Goal: Information Seeking & Learning: Learn about a topic

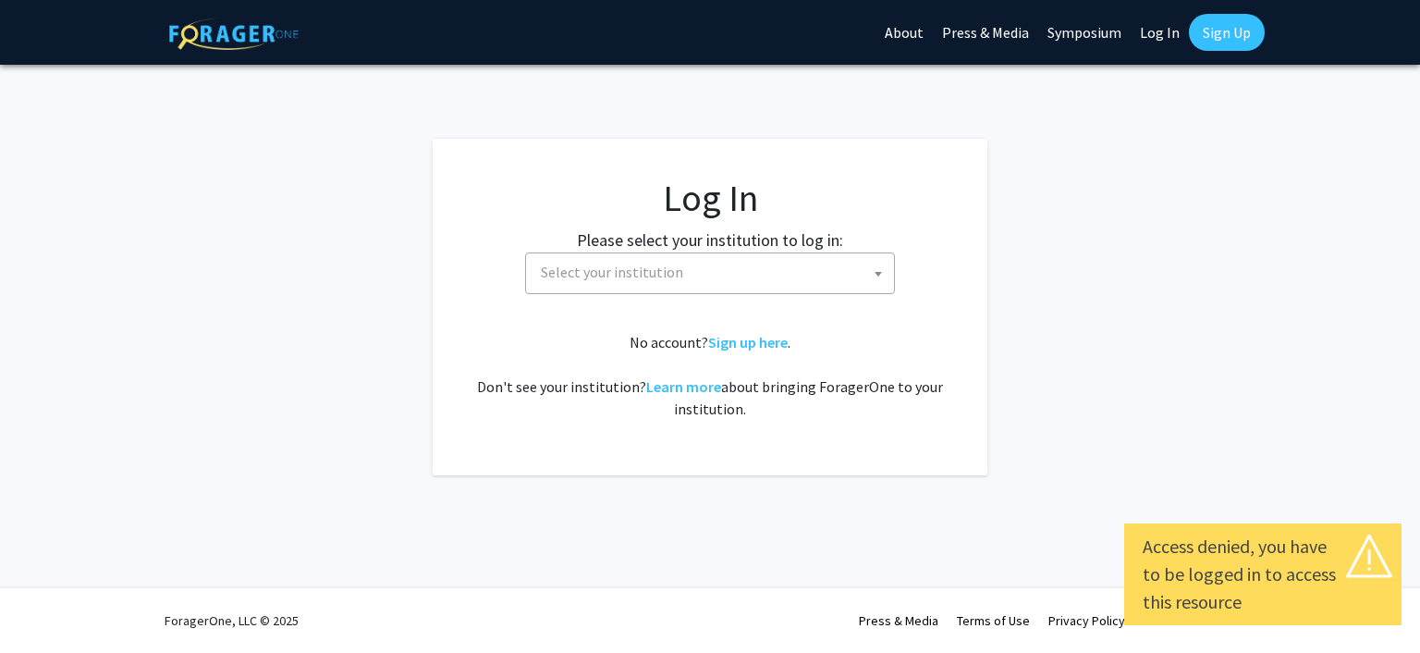
select select
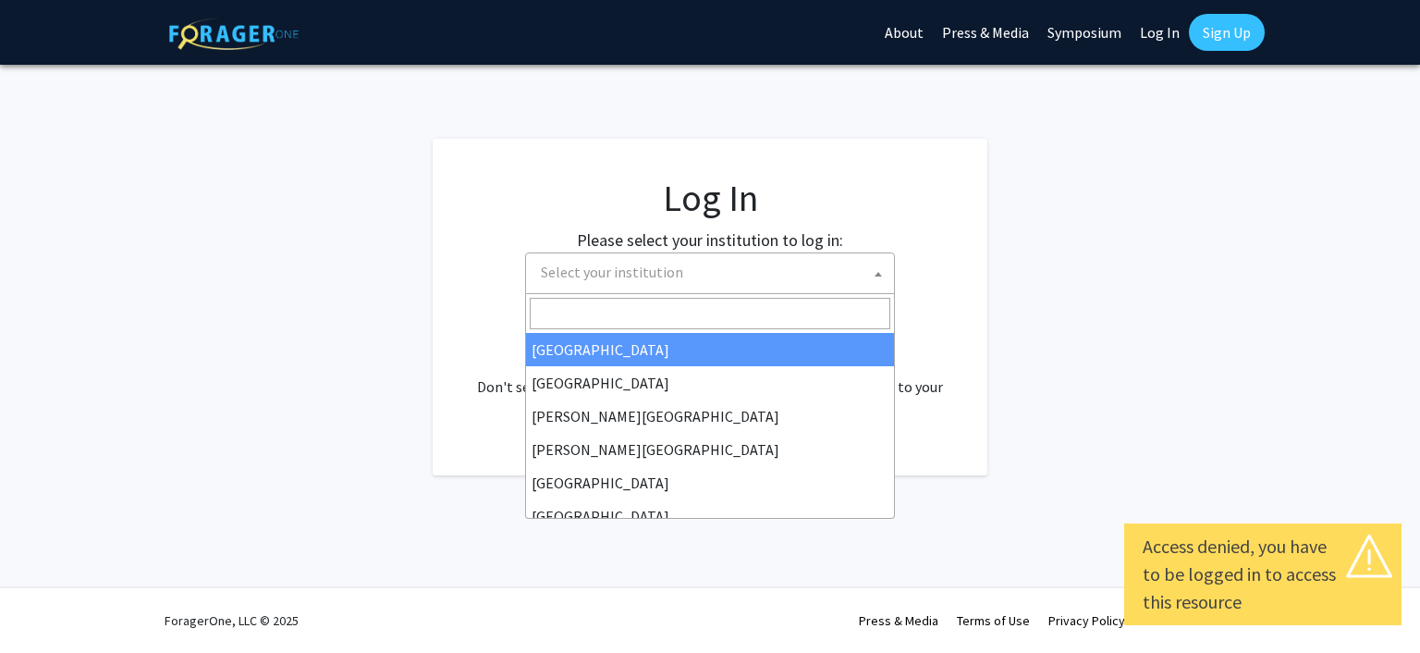
click at [851, 273] on span "Select your institution" at bounding box center [714, 272] width 361 height 38
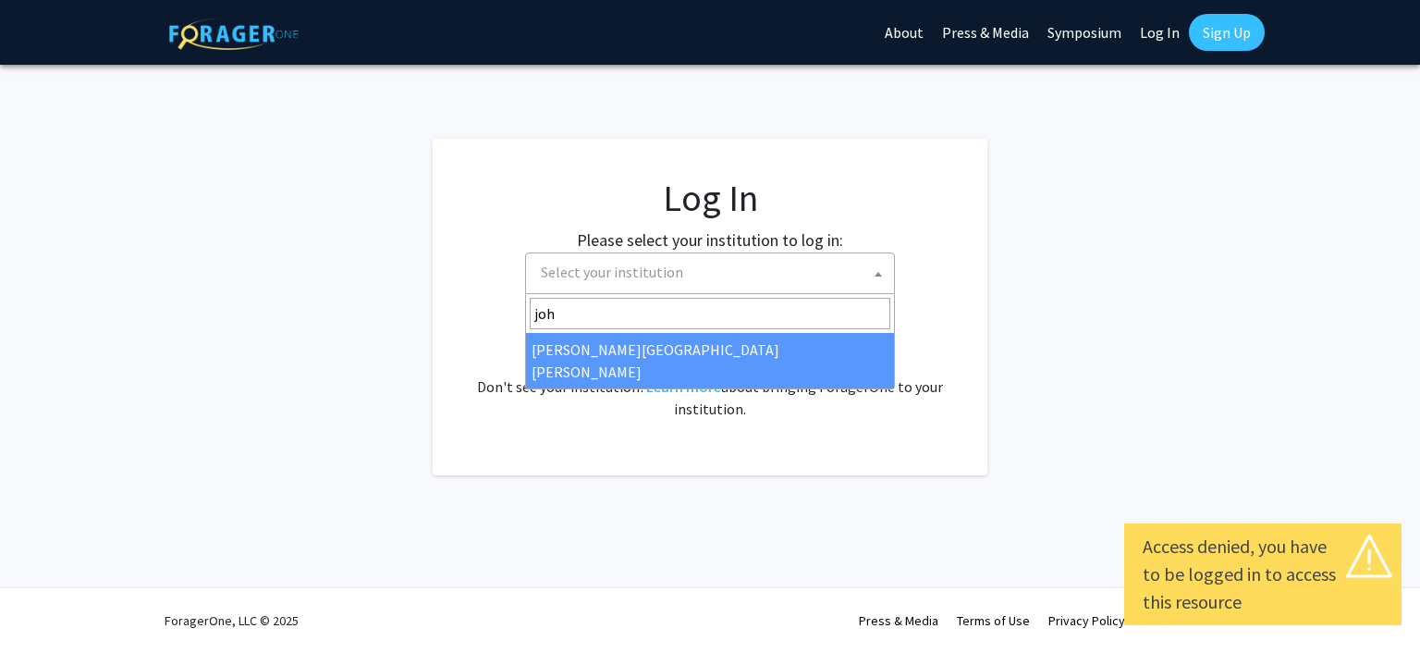
type input "[PERSON_NAME]"
select select "1"
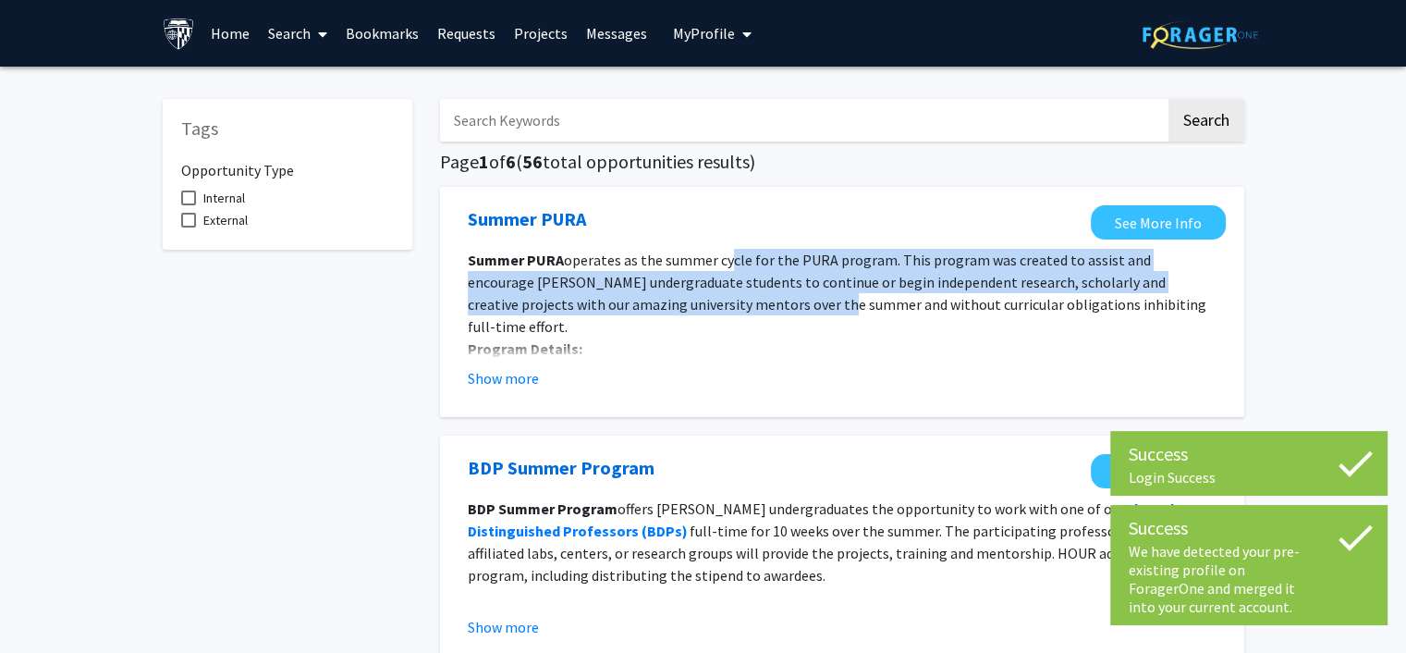
drag, startPoint x: 724, startPoint y: 265, endPoint x: 719, endPoint y: 314, distance: 49.2
click at [719, 314] on p "Summer PURA operates as the summer cycle for the PURA program. This program was…" at bounding box center [842, 293] width 749 height 89
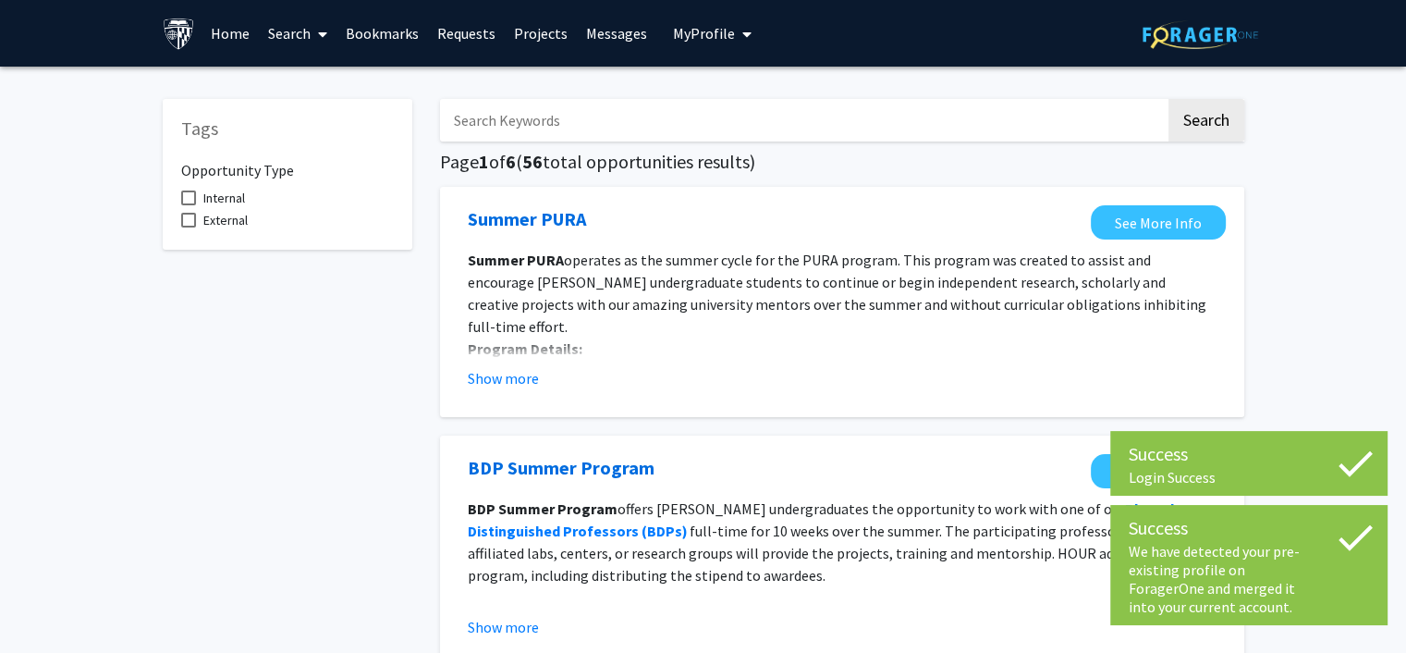
click at [747, 360] on p "Award type: individual award" at bounding box center [842, 371] width 749 height 22
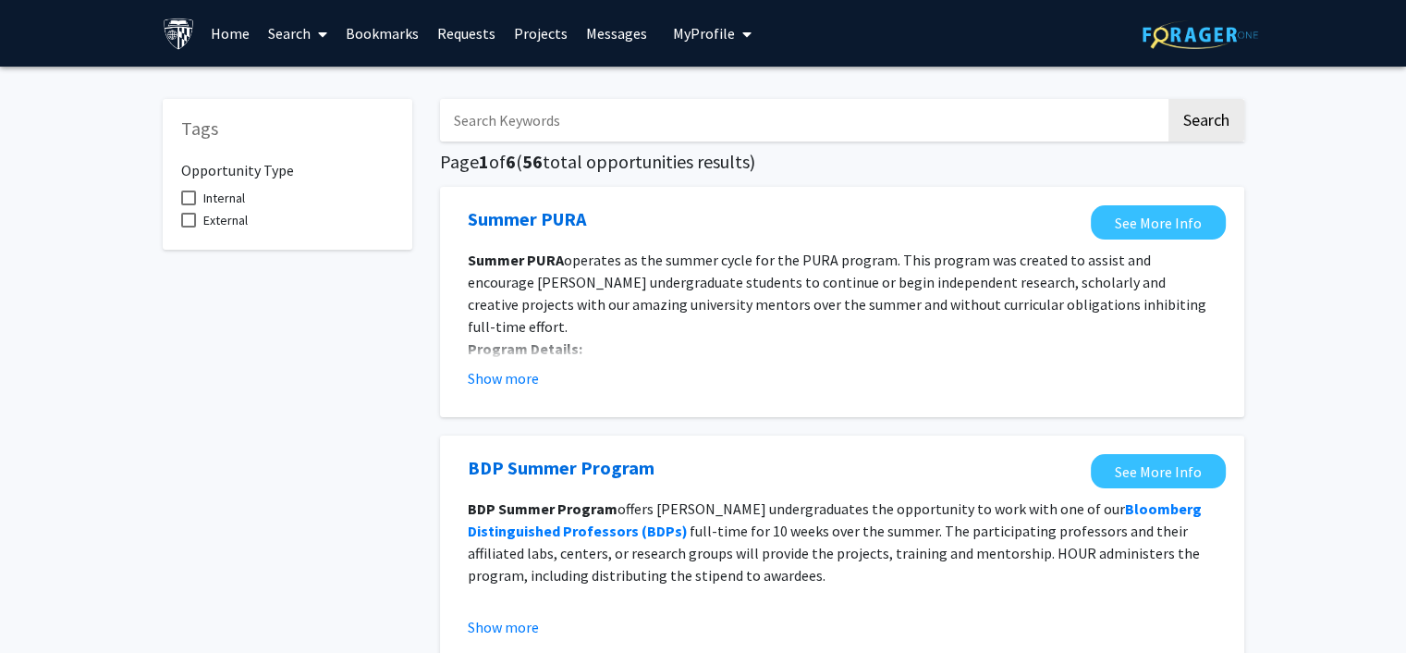
click at [219, 191] on span "Internal" at bounding box center [224, 198] width 42 height 22
click at [189, 205] on input "Internal" at bounding box center [188, 205] width 1 height 1
checkbox input "true"
click at [203, 217] on span "External" at bounding box center [225, 220] width 44 height 22
click at [189, 227] on input "External" at bounding box center [188, 227] width 1 height 1
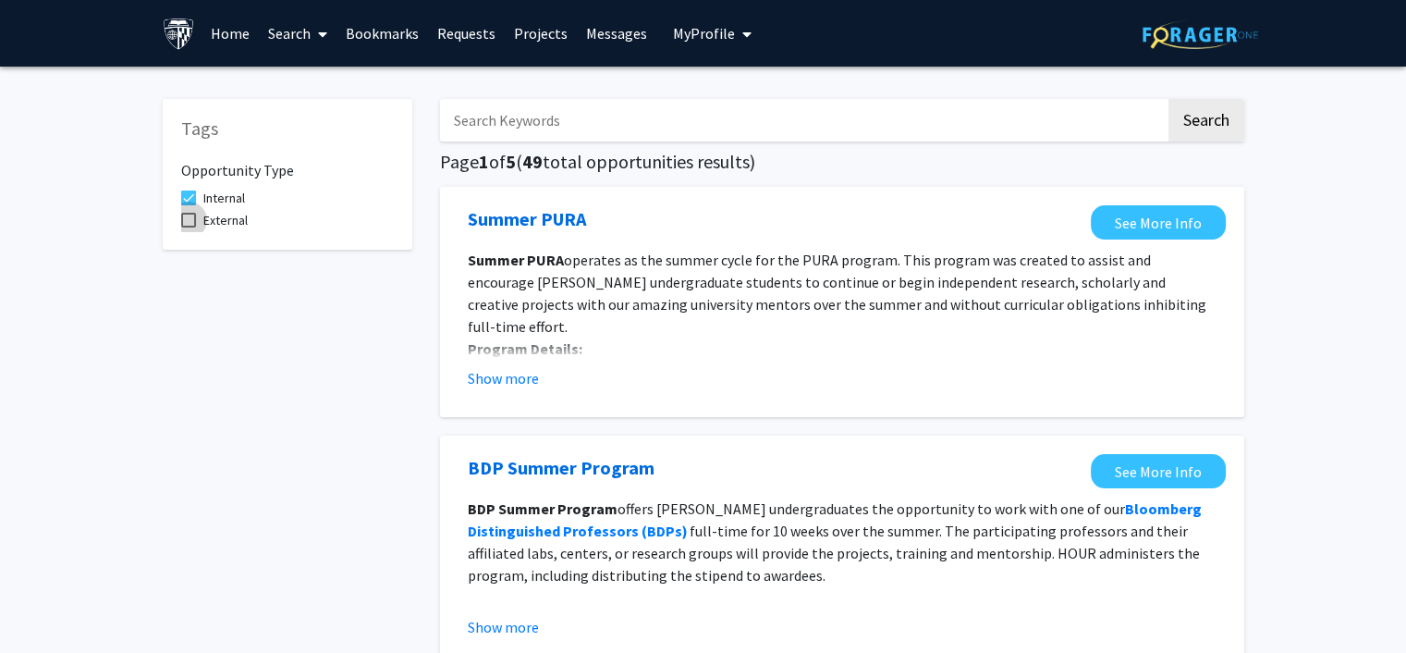
checkbox input "true"
click at [200, 184] on div "Opportunity Type Internal External" at bounding box center [287, 189] width 213 height 84
click at [223, 194] on span "Internal" at bounding box center [224, 198] width 42 height 22
click at [189, 205] on input "Internal" at bounding box center [188, 205] width 1 height 1
checkbox input "false"
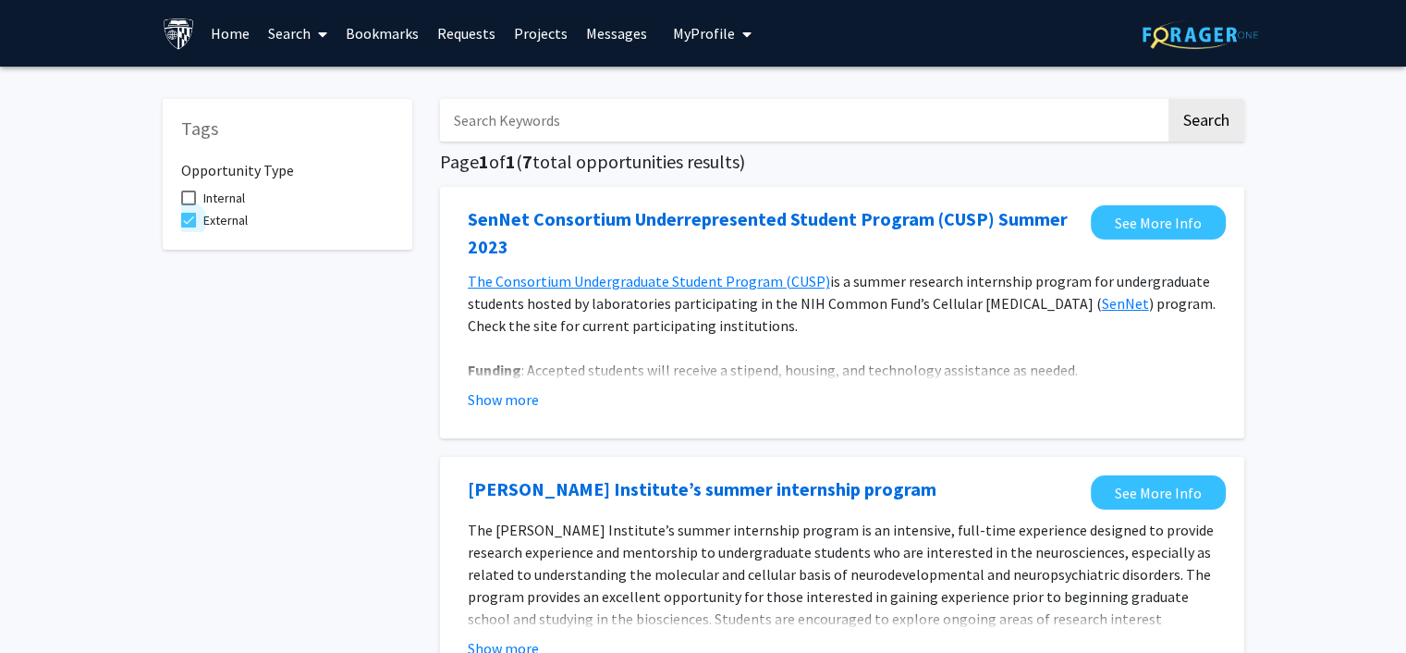
click at [218, 224] on span "External" at bounding box center [225, 220] width 44 height 22
click at [189, 227] on input "External" at bounding box center [188, 227] width 1 height 1
checkbox input "false"
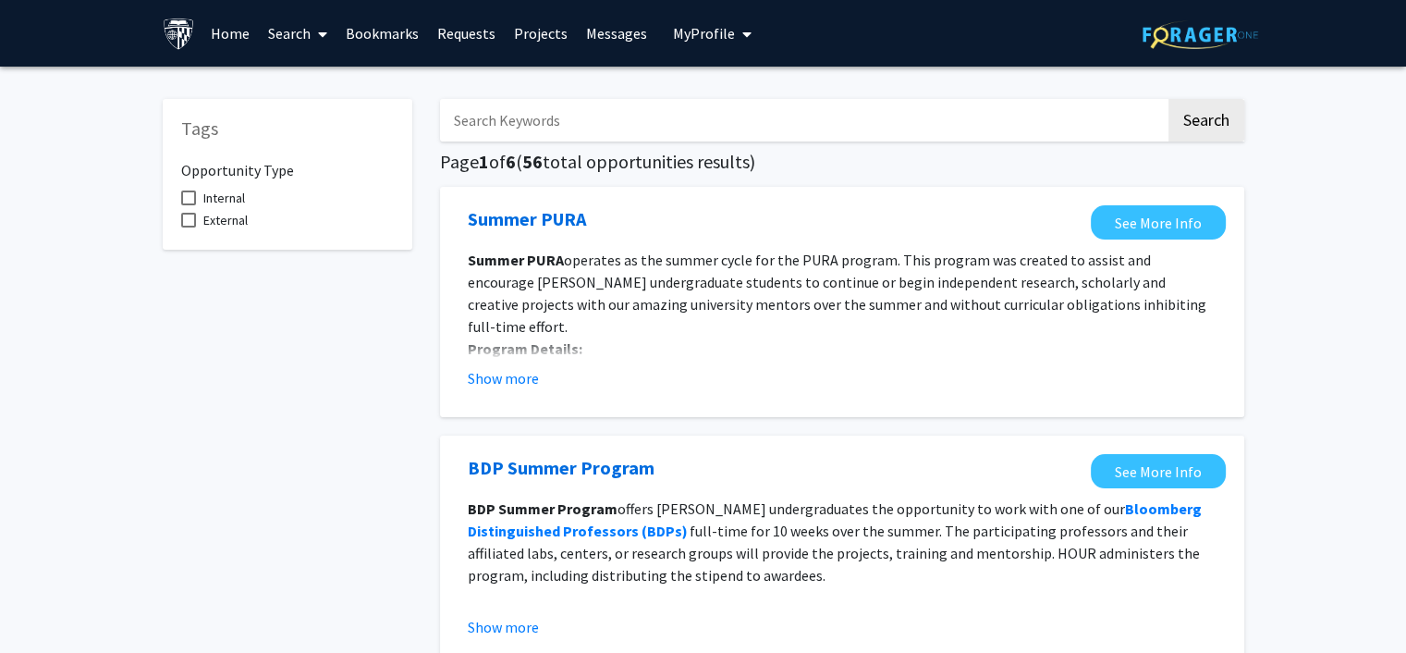
click at [326, 33] on icon at bounding box center [322, 34] width 9 height 15
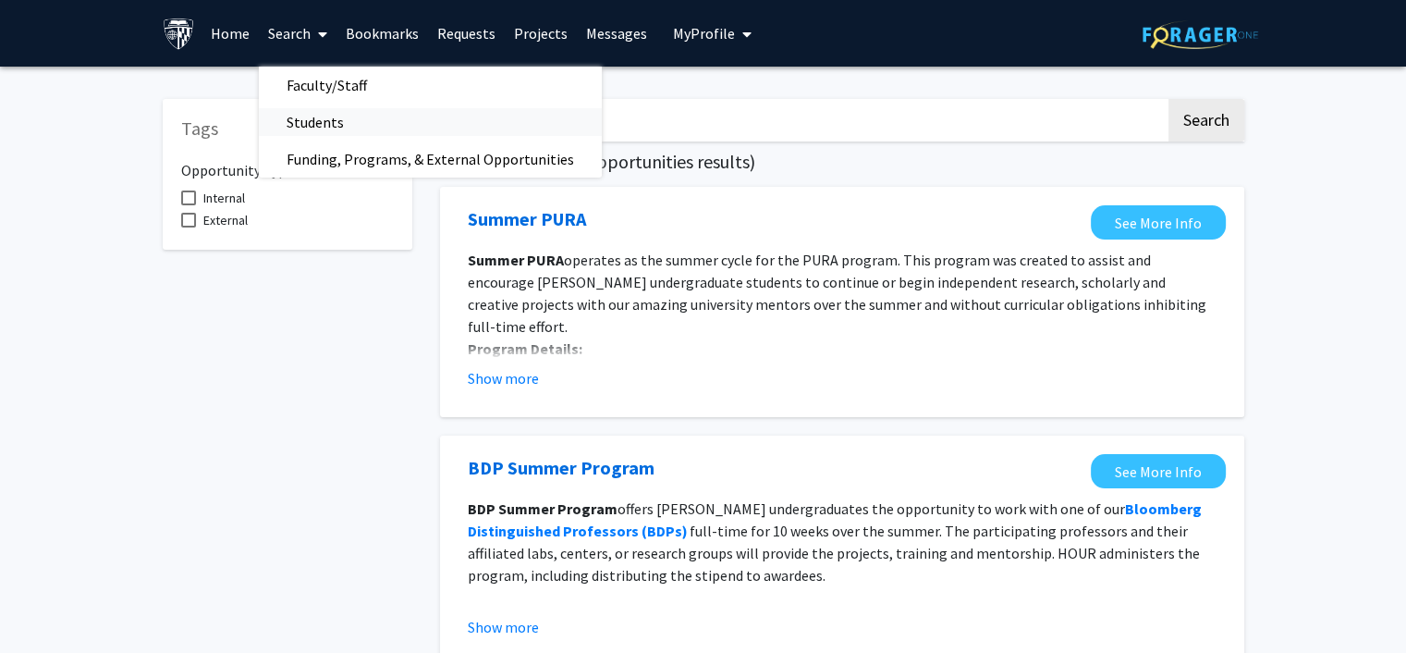
click at [299, 118] on span "Students" at bounding box center [315, 122] width 113 height 37
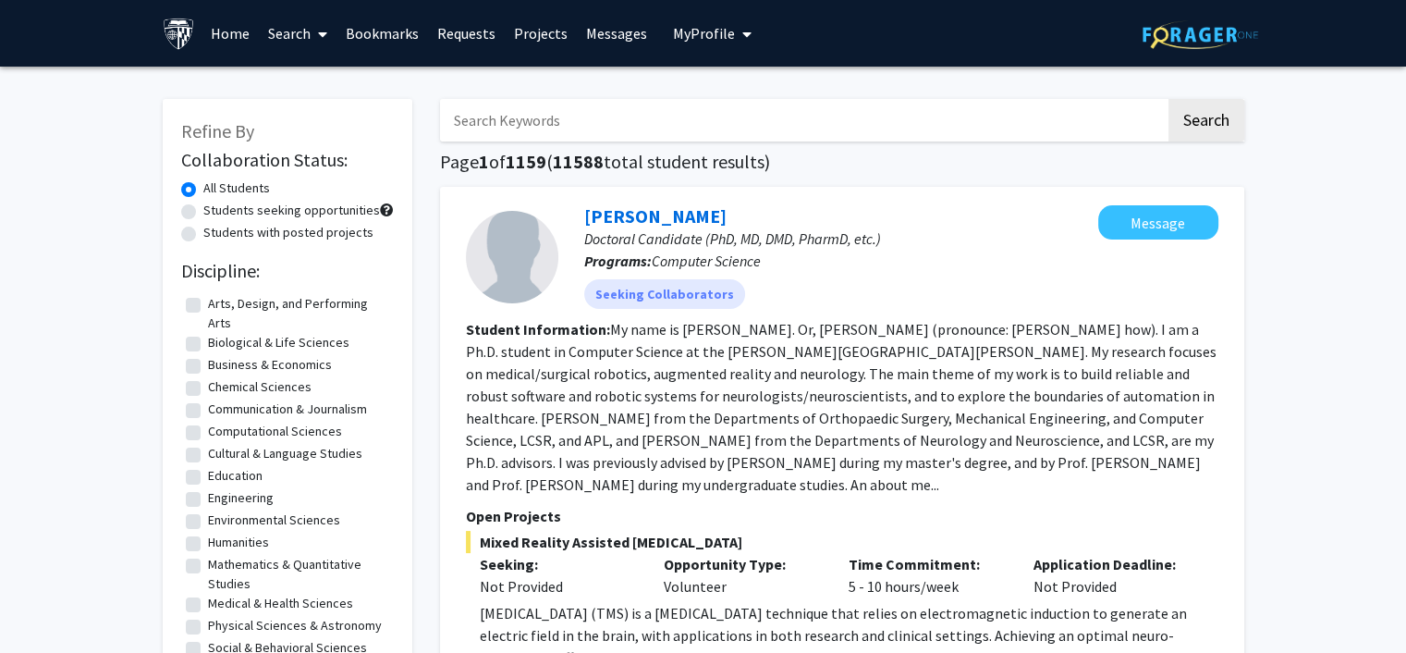
click at [326, 37] on icon at bounding box center [322, 34] width 9 height 15
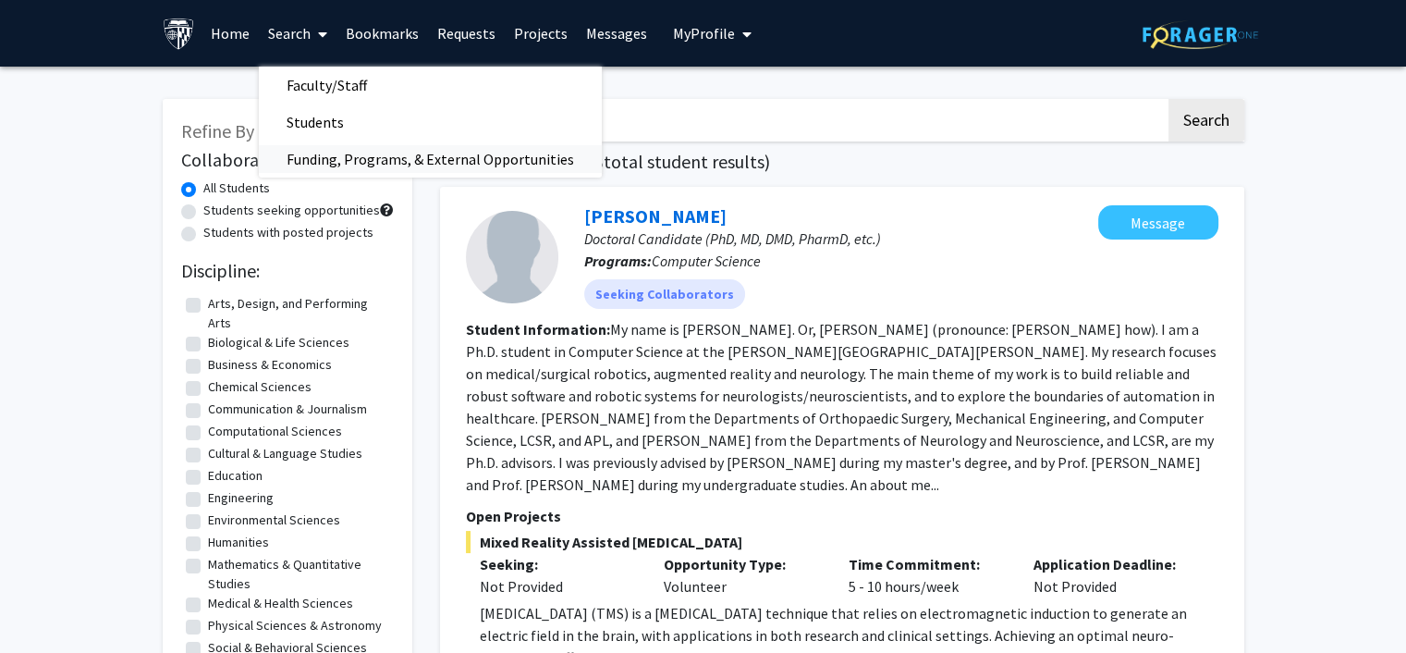
click at [316, 154] on span "Funding, Programs, & External Opportunities" at bounding box center [430, 159] width 343 height 37
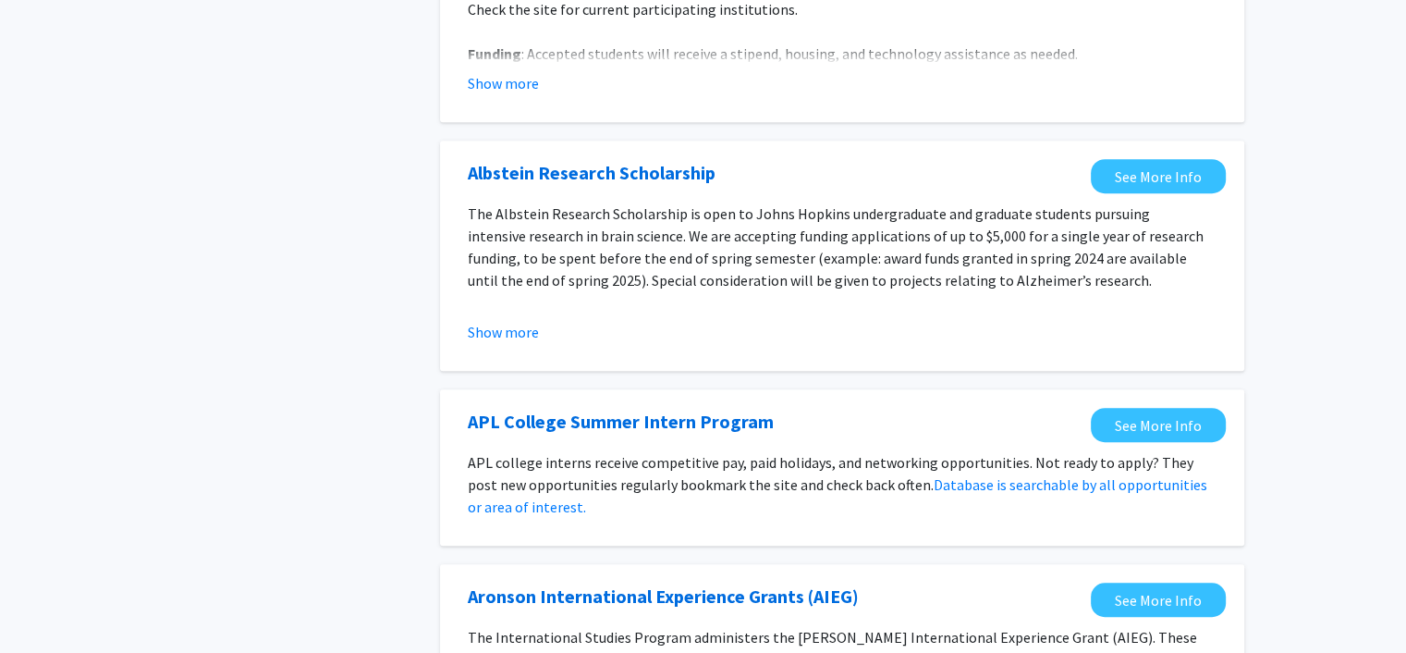
scroll to position [1078, 0]
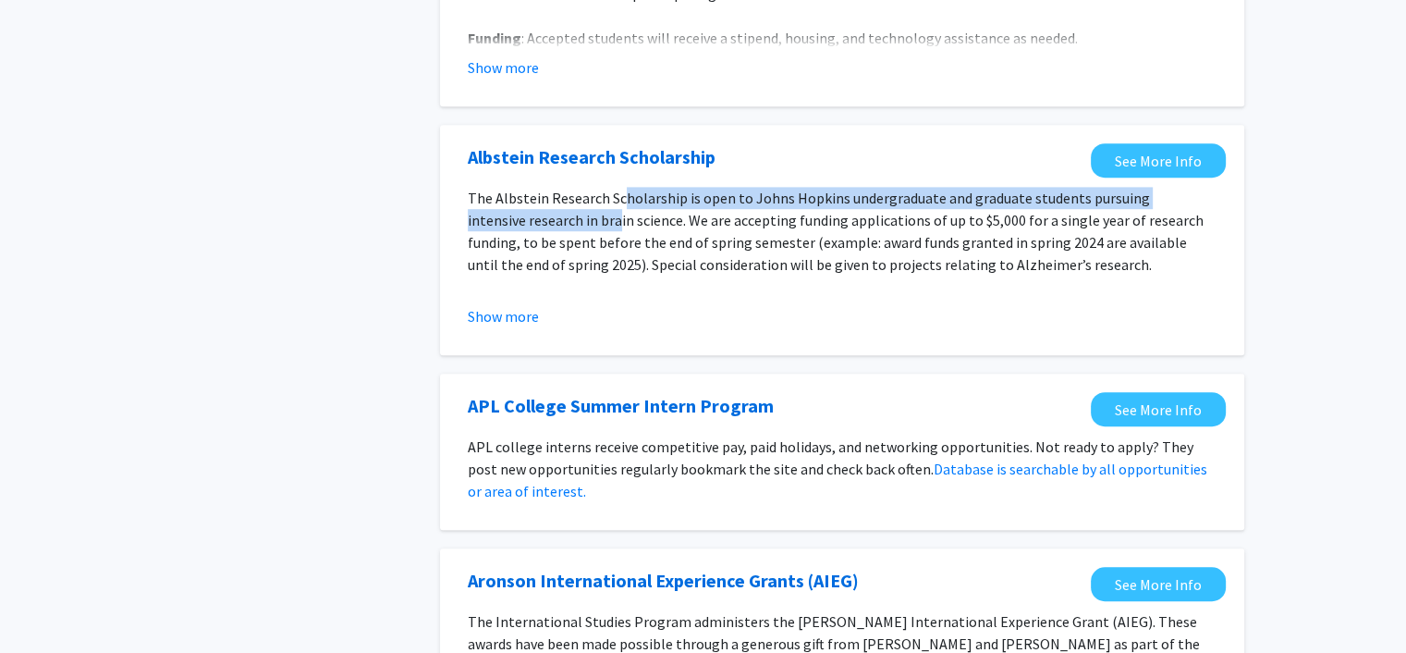
drag, startPoint x: 619, startPoint y: 198, endPoint x: 615, endPoint y: 210, distance: 12.6
click at [615, 210] on p "The Albstein Research Scholarship is open to Johns Hopkins undergraduate and gr…" at bounding box center [842, 231] width 749 height 89
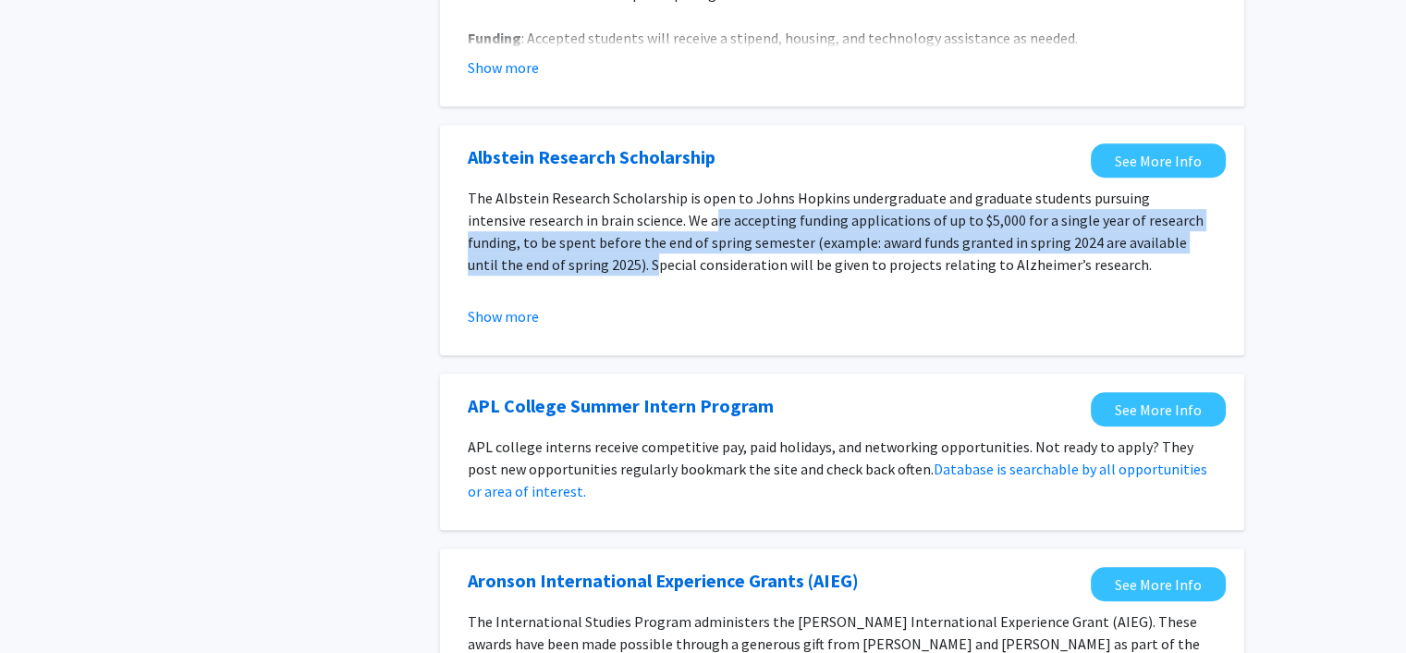
drag, startPoint x: 712, startPoint y: 217, endPoint x: 623, endPoint y: 259, distance: 98.0
click at [623, 259] on p "The Albstein Research Scholarship is open to Johns Hopkins undergraduate and gr…" at bounding box center [842, 231] width 749 height 89
click at [651, 250] on p "The Albstein Research Scholarship is open to Johns Hopkins undergraduate and gr…" at bounding box center [842, 231] width 749 height 89
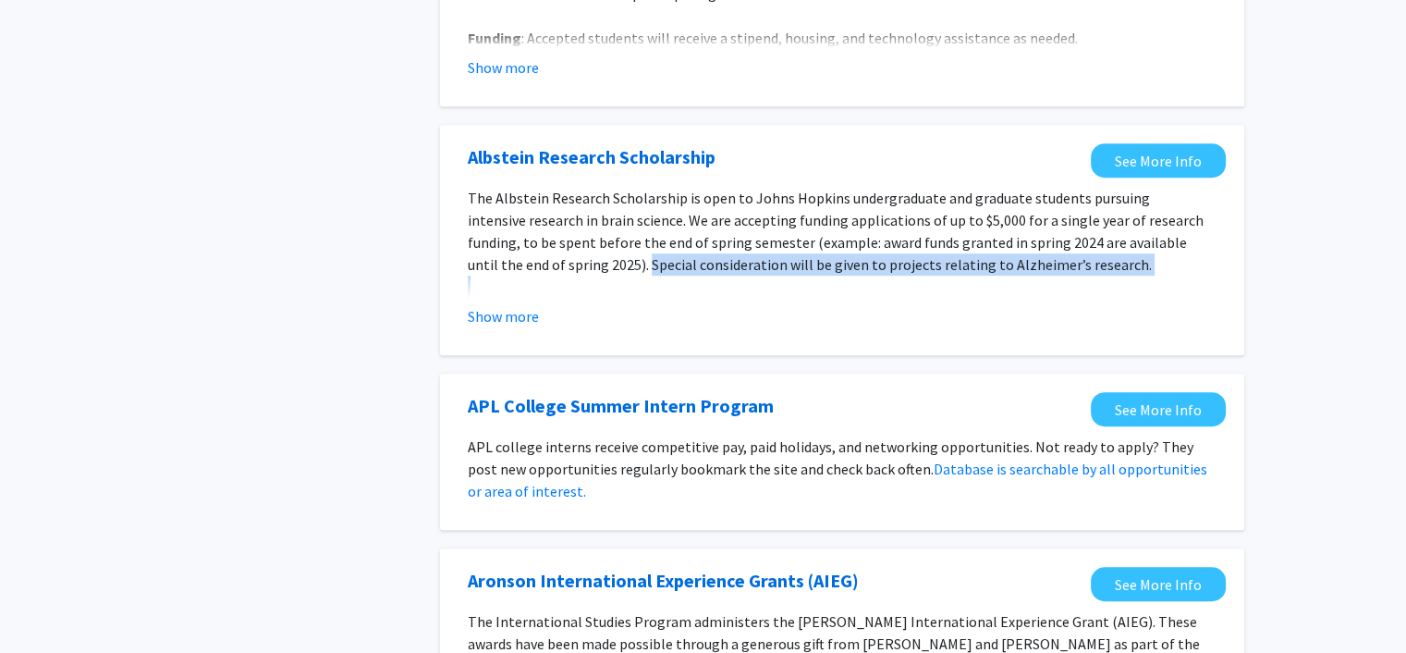
drag, startPoint x: 616, startPoint y: 264, endPoint x: 613, endPoint y: 276, distance: 12.3
click at [613, 276] on div "The Albstein Research Scholarship is open to Johns Hopkins undergraduate and gr…" at bounding box center [842, 309] width 749 height 244
click at [1125, 157] on link "See More Info" at bounding box center [1158, 160] width 135 height 34
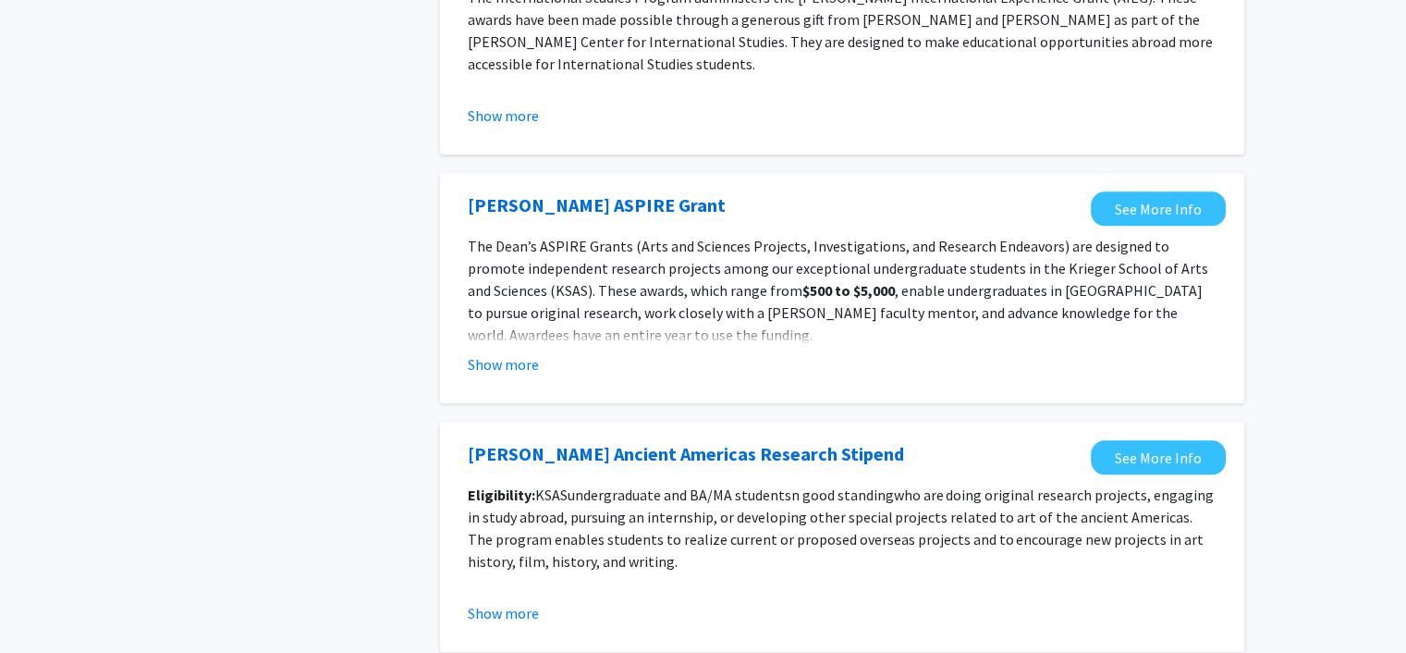
scroll to position [1726, 0]
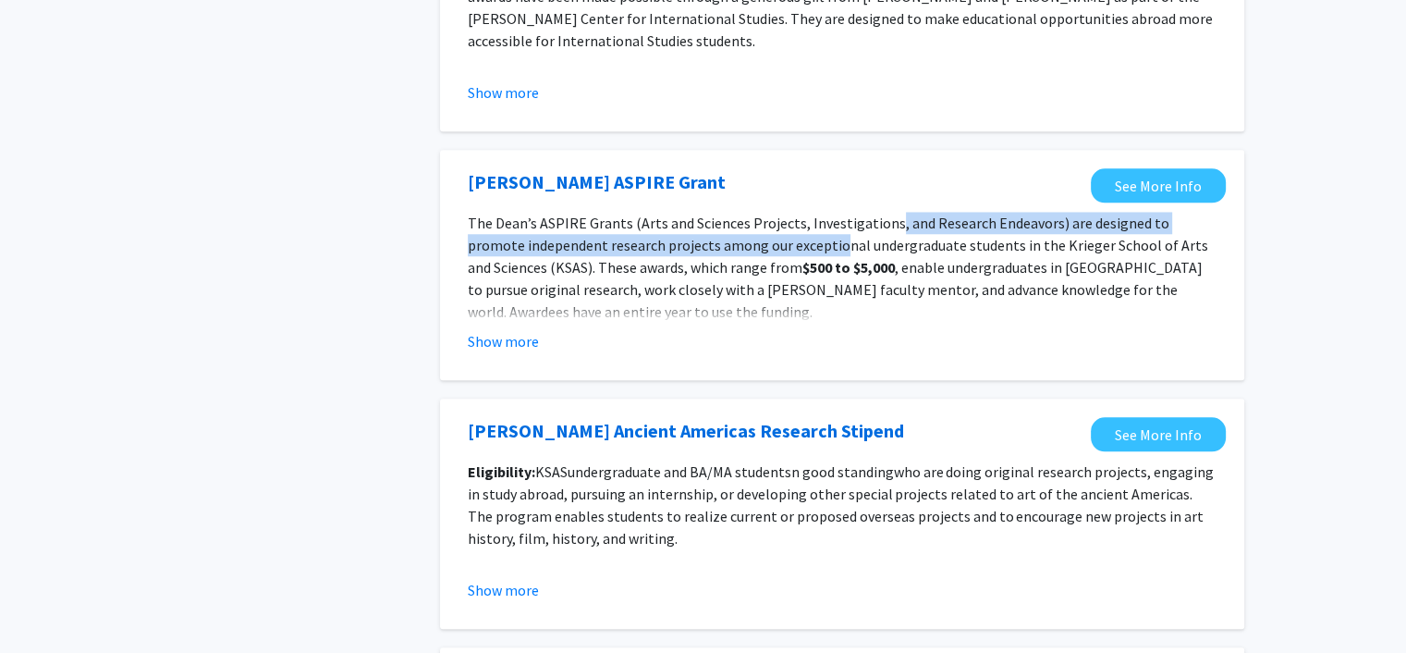
drag, startPoint x: 884, startPoint y: 225, endPoint x: 778, endPoint y: 247, distance: 108.6
click at [778, 247] on p "The Dean’s ASPIRE Grants (Arts and Sciences Projects, Investigations, and Resea…" at bounding box center [842, 267] width 749 height 111
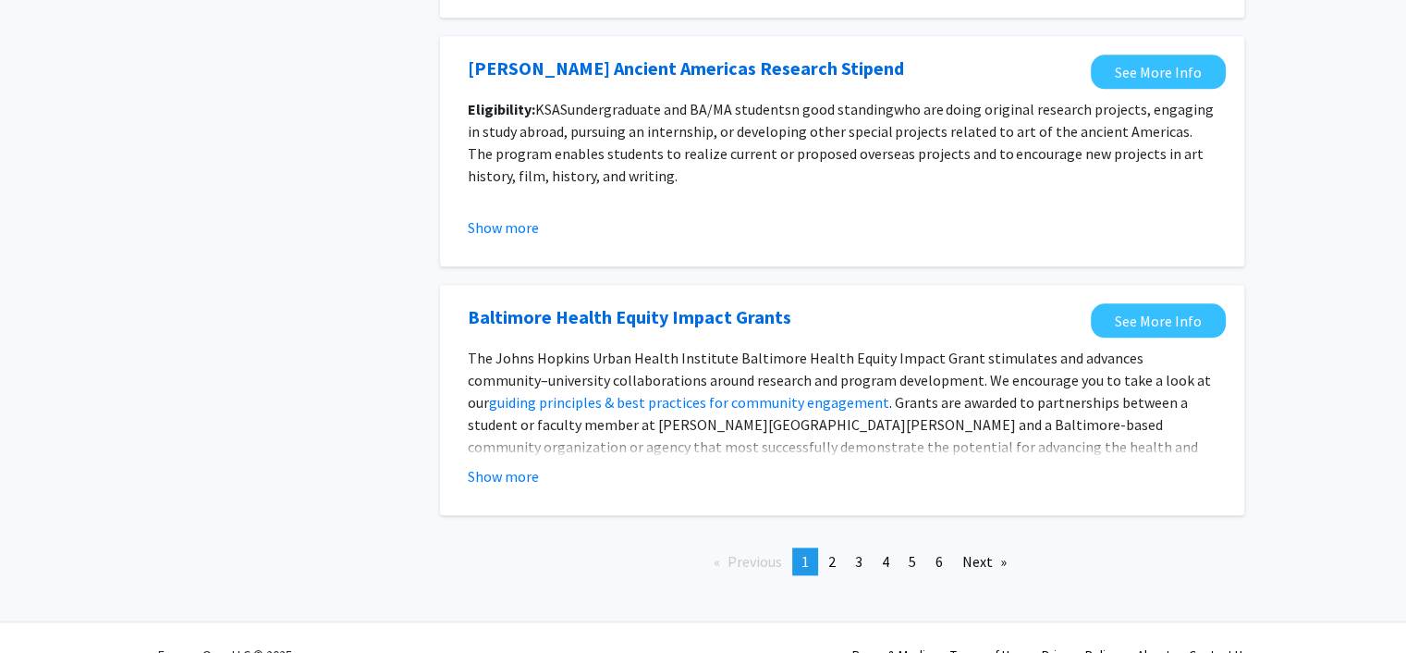
scroll to position [2122, 0]
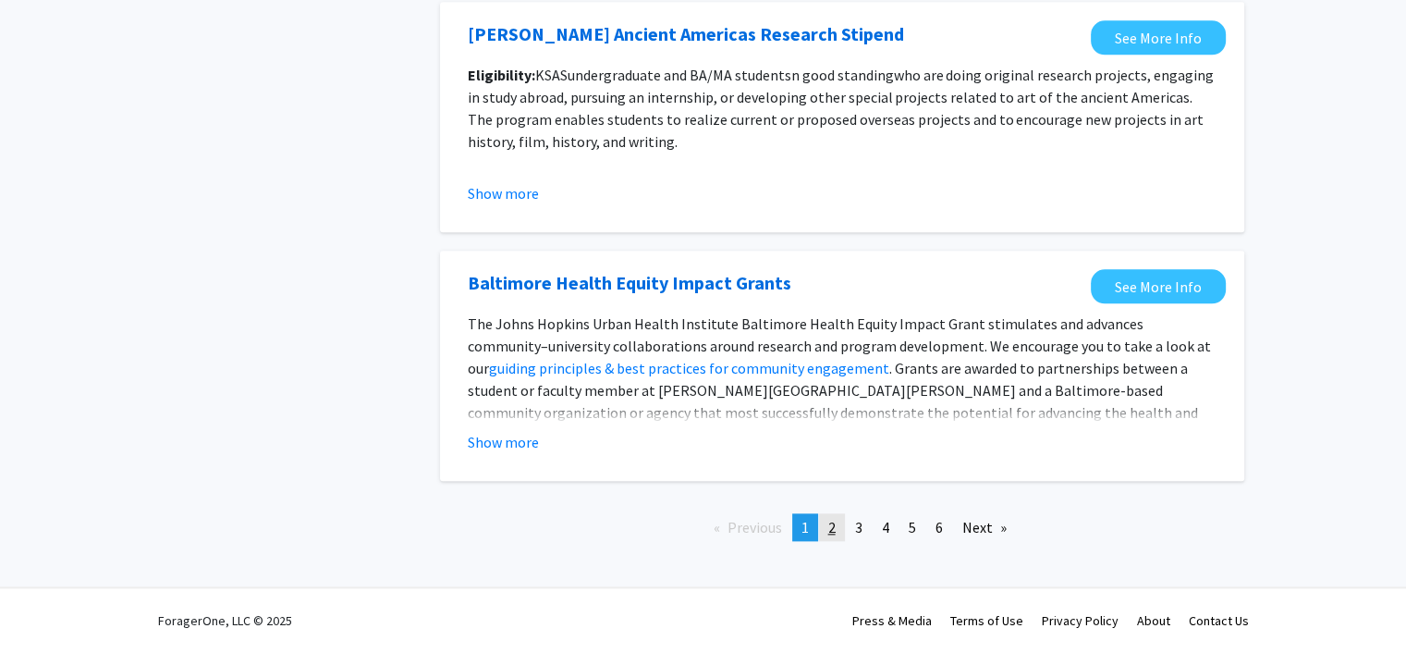
click at [824, 528] on link "page 2" at bounding box center [832, 527] width 26 height 28
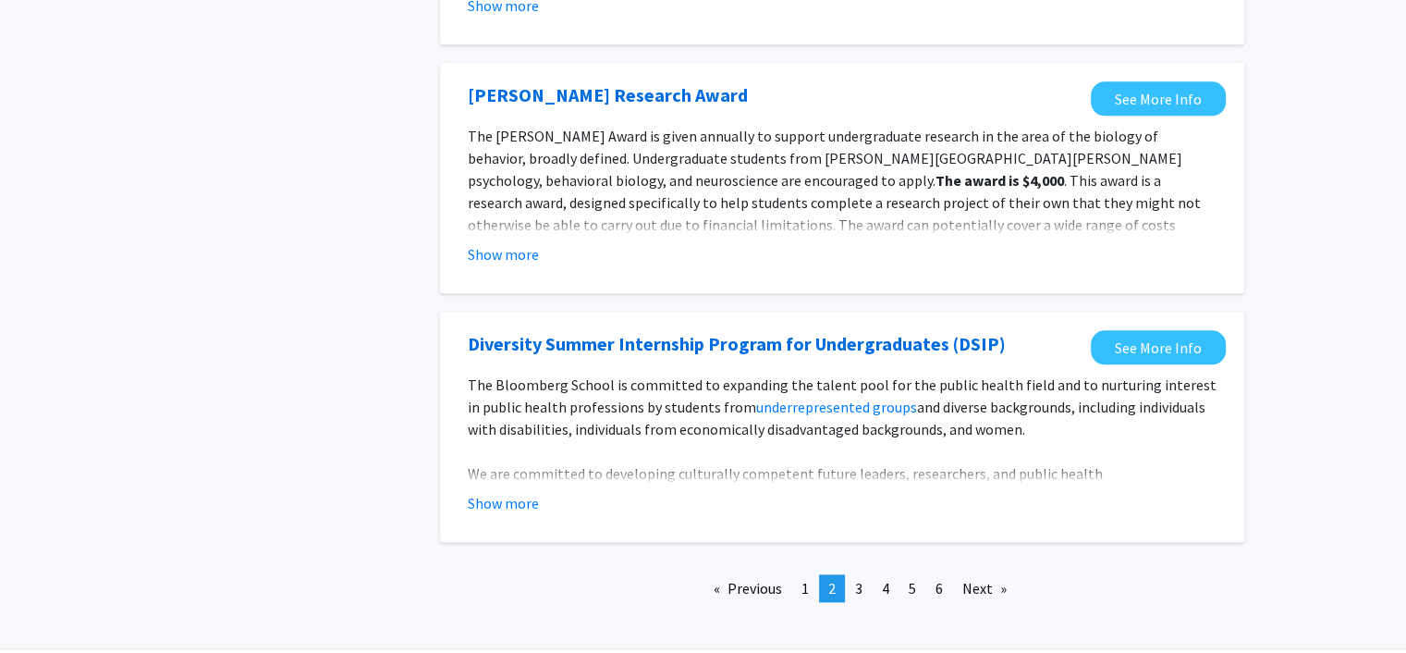
scroll to position [2157, 0]
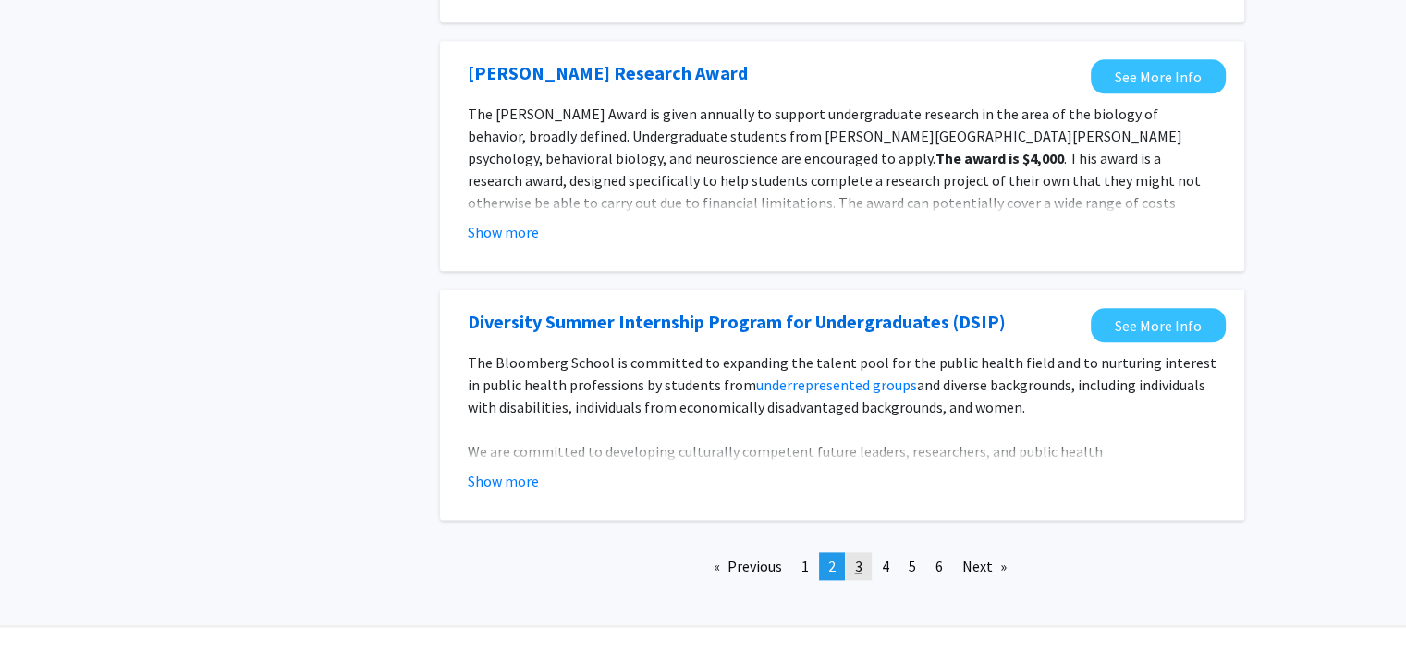
click at [847, 558] on link "page 3" at bounding box center [859, 566] width 26 height 28
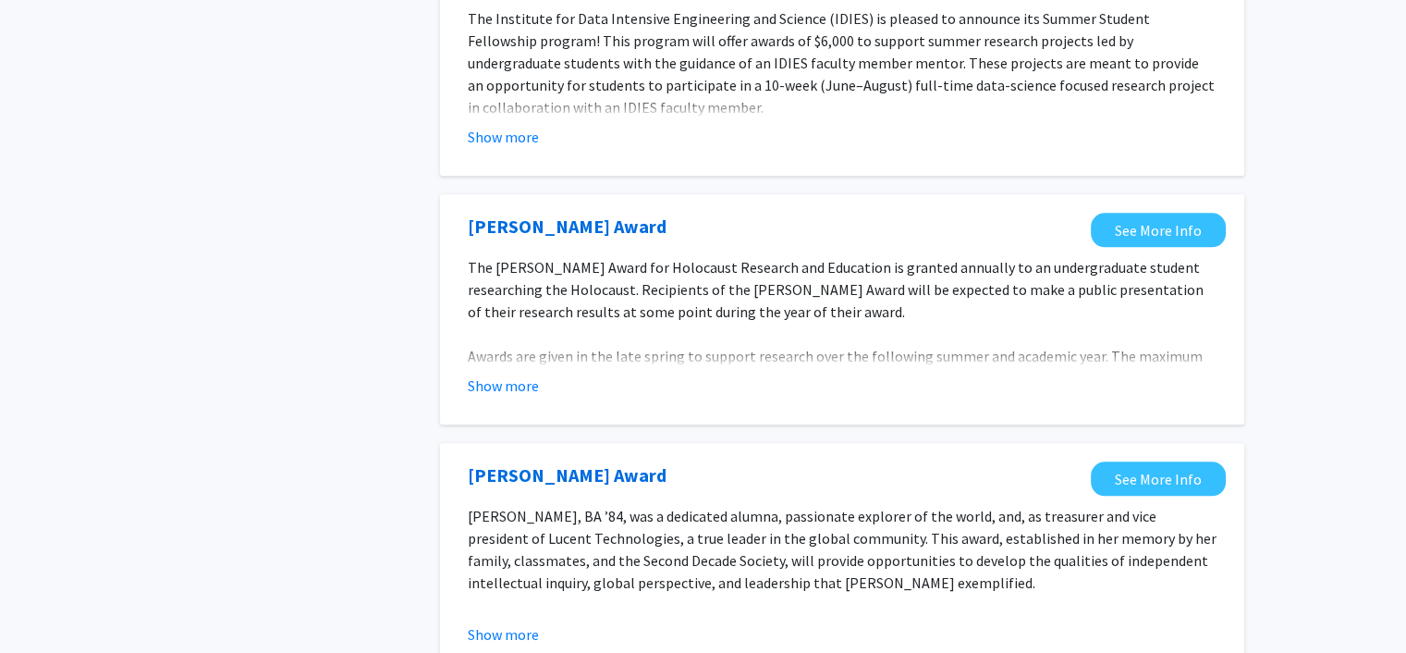
scroll to position [1942, 0]
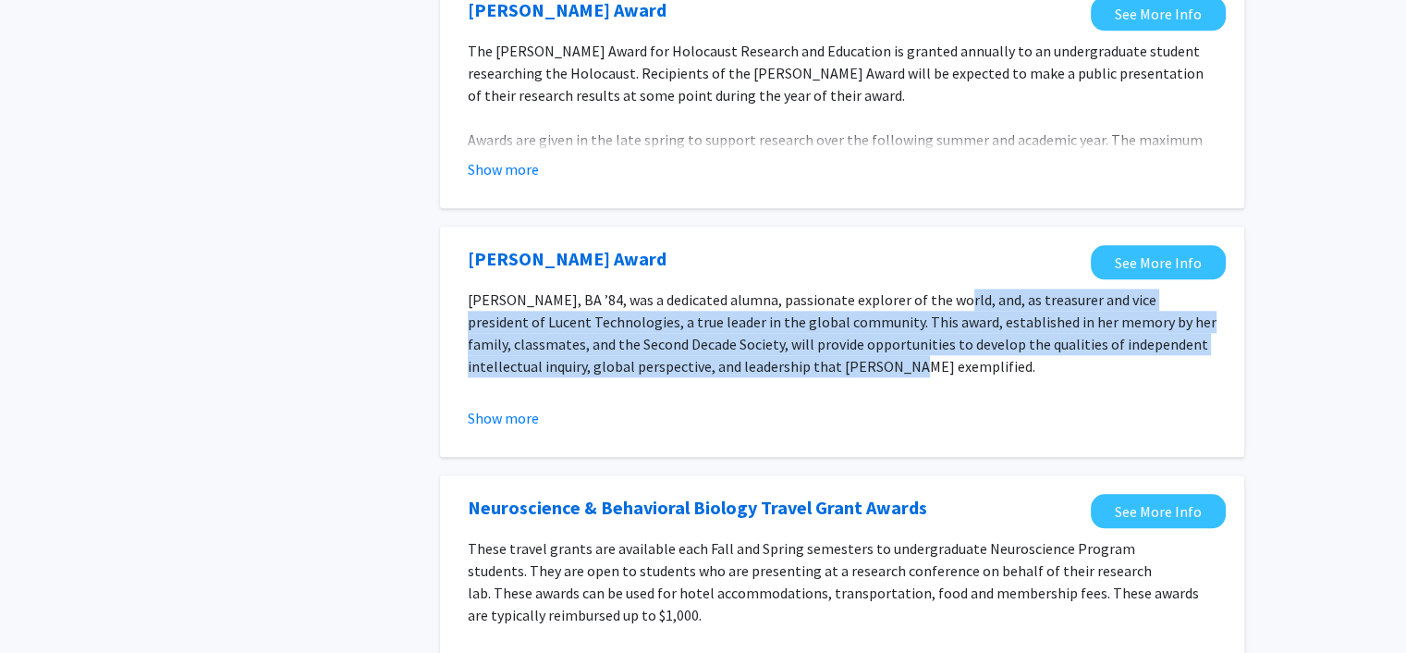
drag, startPoint x: 940, startPoint y: 284, endPoint x: 934, endPoint y: 338, distance: 54.9
click at [934, 338] on p "Meg Walsh, BA ’84, was a dedicated alumna, passionate explorer of the world, an…" at bounding box center [842, 333] width 749 height 89
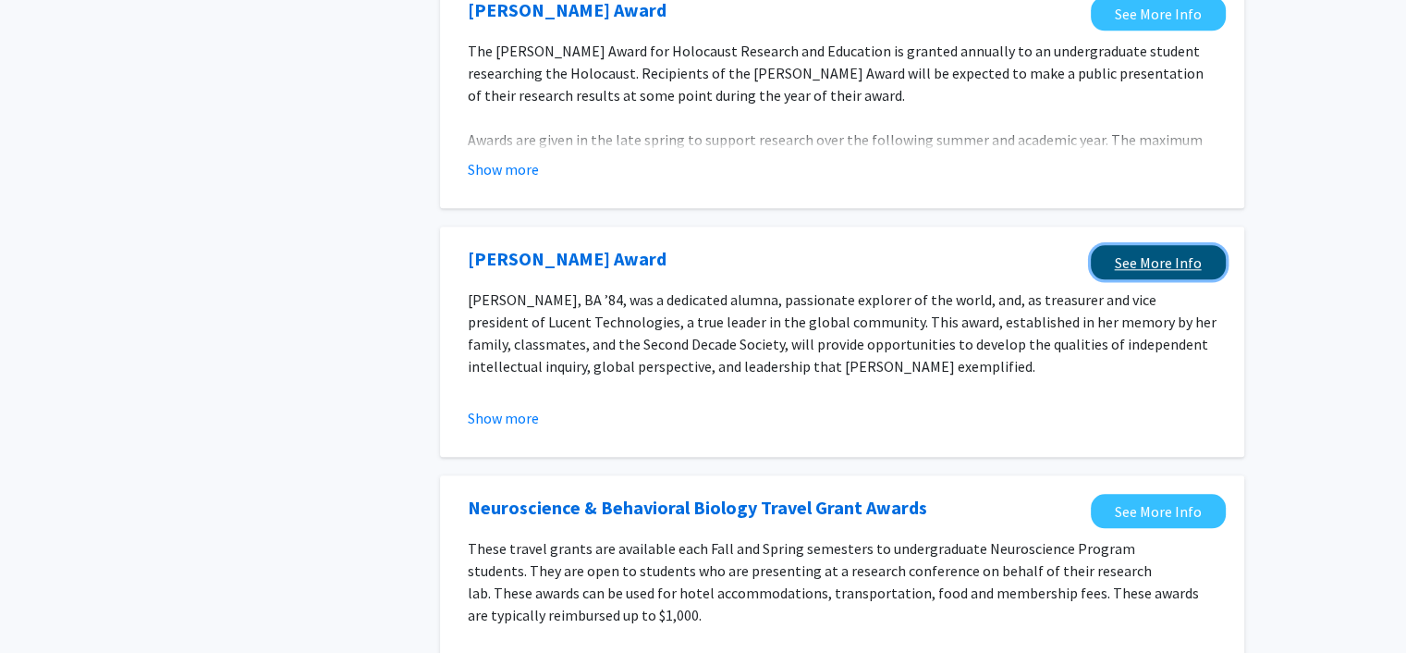
click at [1161, 247] on link "See More Info" at bounding box center [1158, 262] width 135 height 34
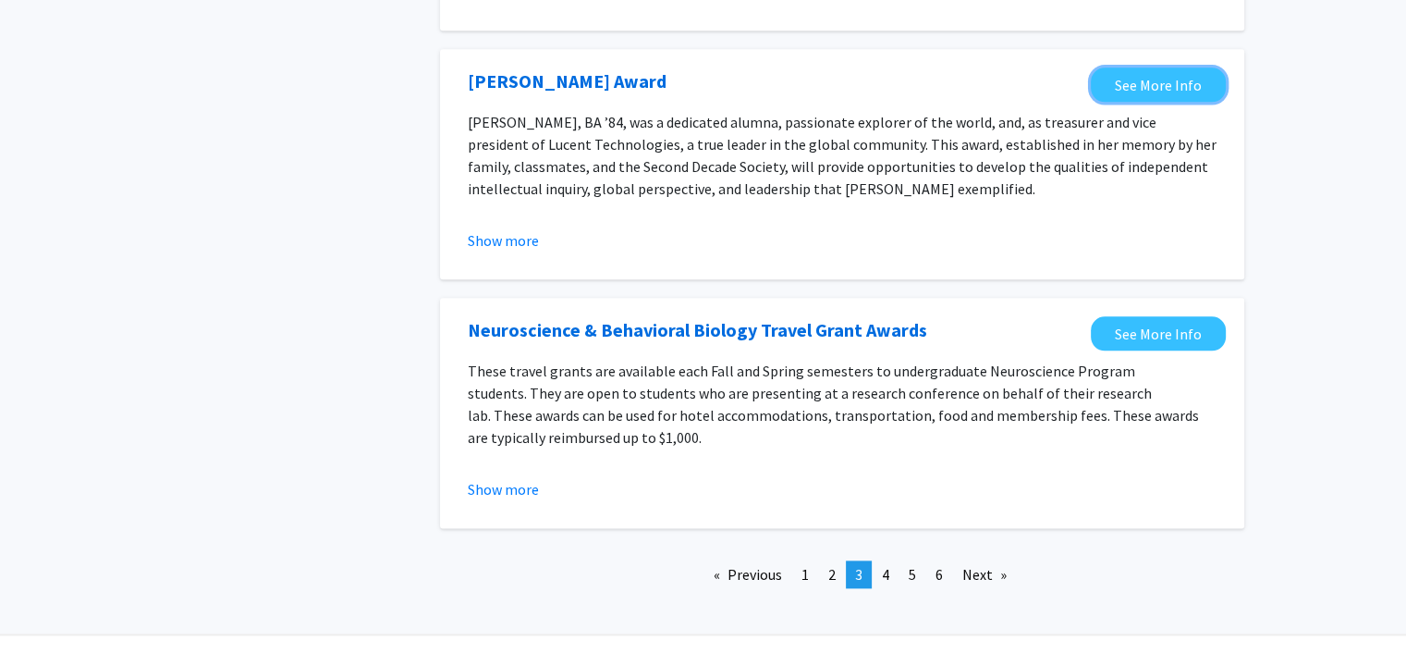
scroll to position [2145, 0]
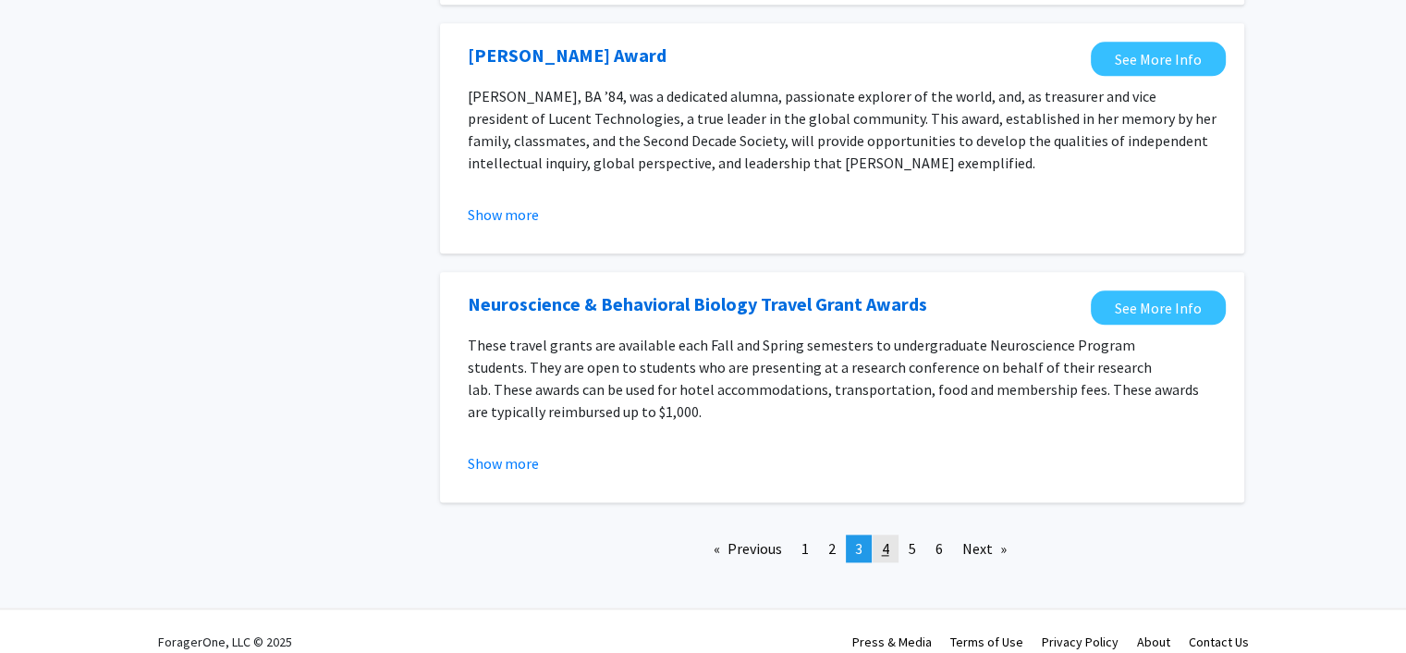
click at [889, 539] on span "4" at bounding box center [885, 548] width 7 height 18
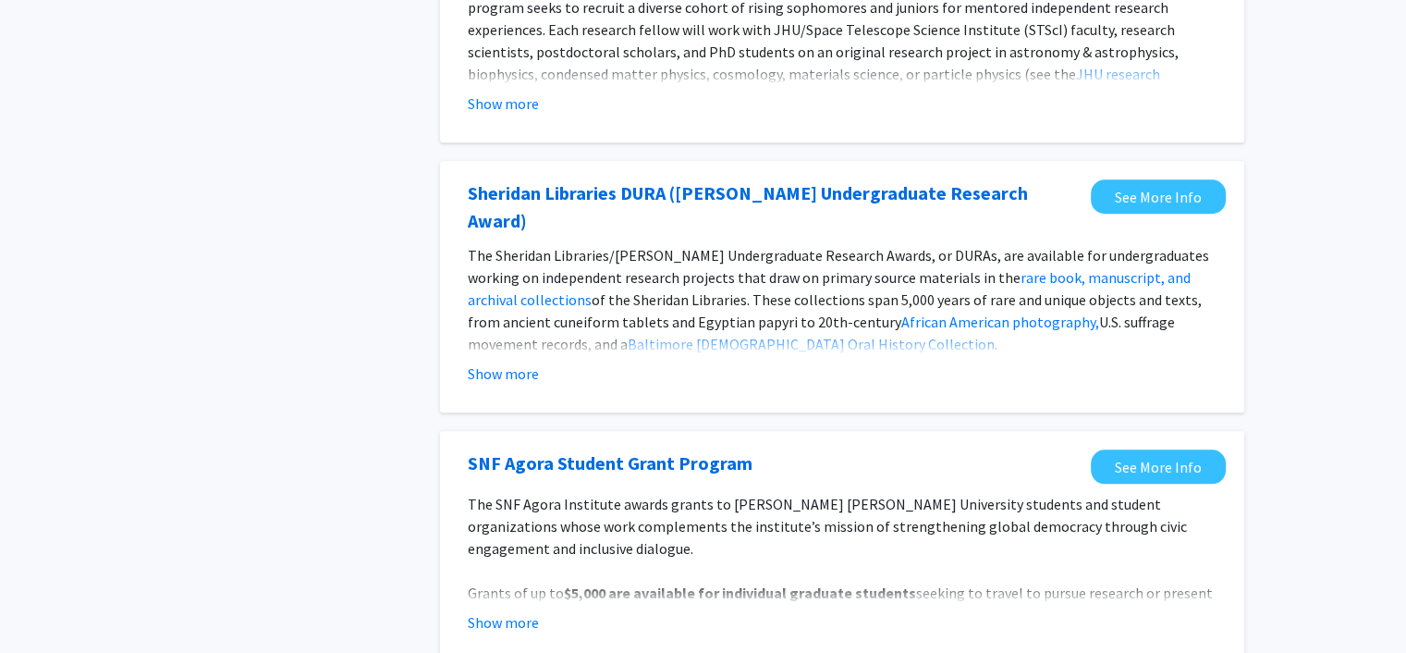
scroll to position [1726, 0]
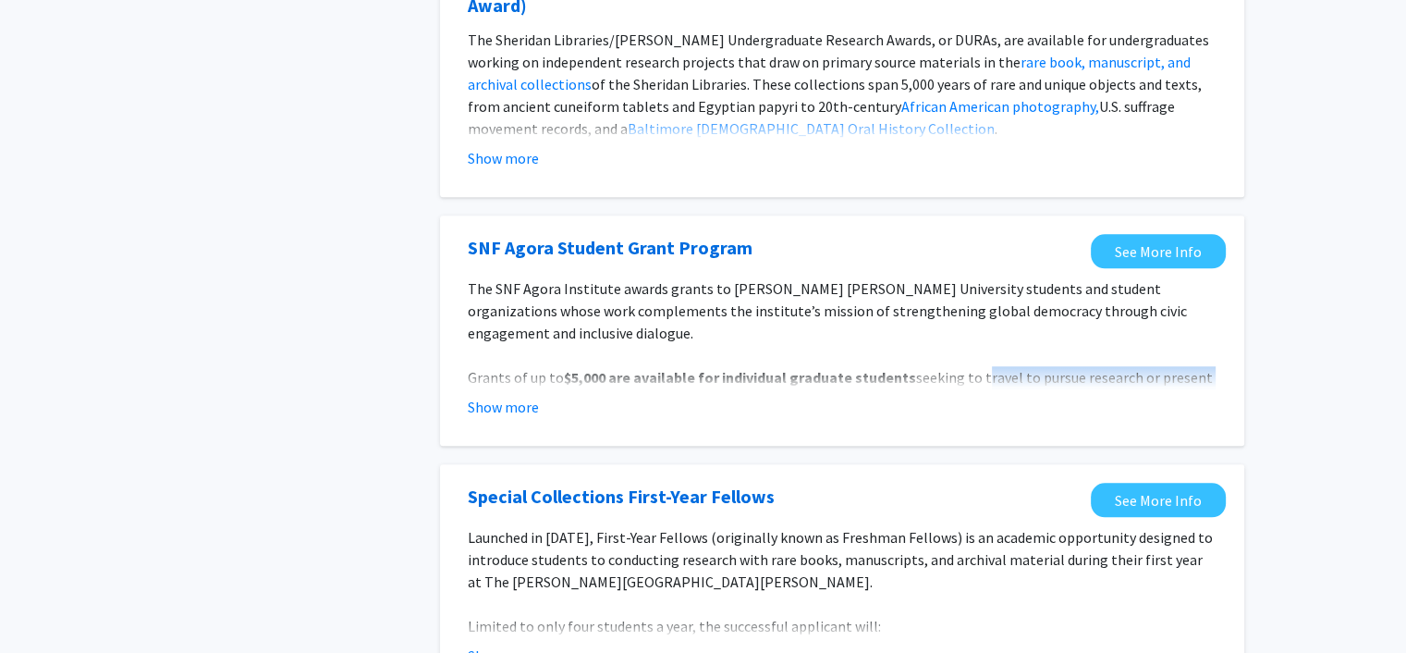
drag, startPoint x: 973, startPoint y: 314, endPoint x: 980, endPoint y: 337, distance: 23.4
click at [980, 366] on p "Grants of up to $5,000 are available for individual graduate students seeking t…" at bounding box center [842, 399] width 749 height 67
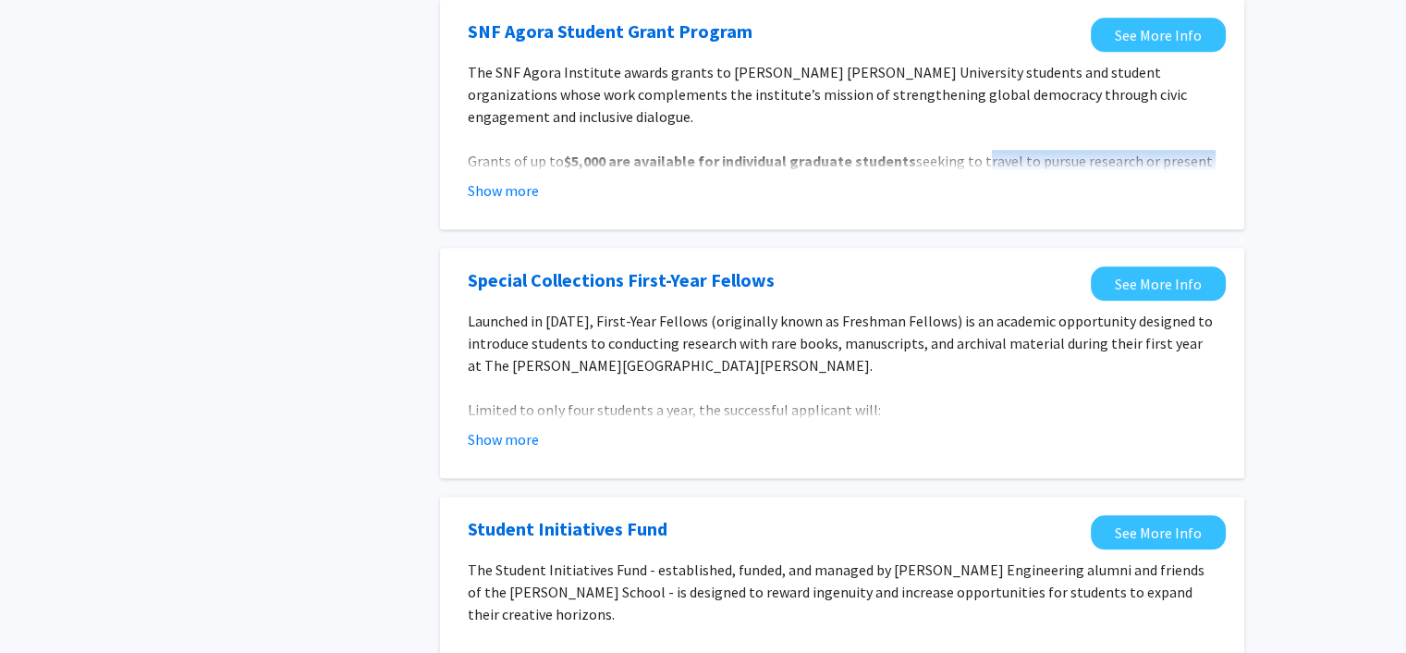
scroll to position [2145, 0]
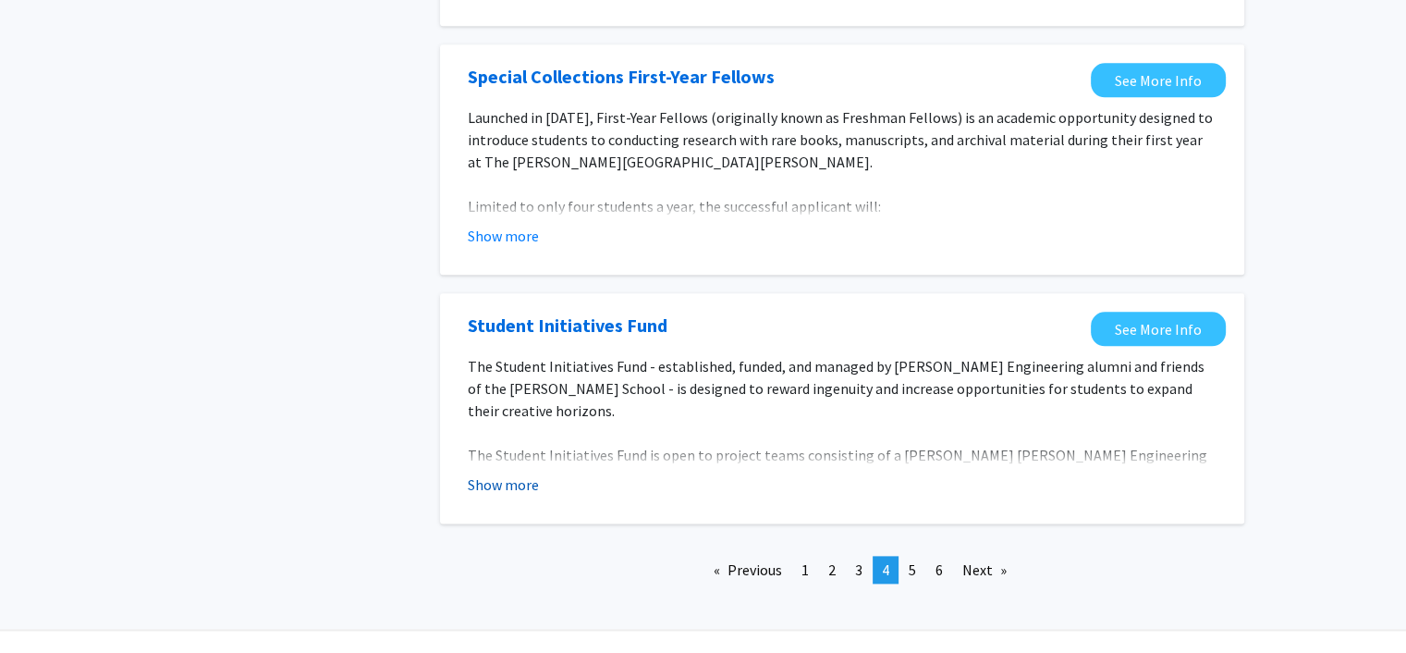
click at [492, 473] on button "Show more" at bounding box center [503, 484] width 71 height 22
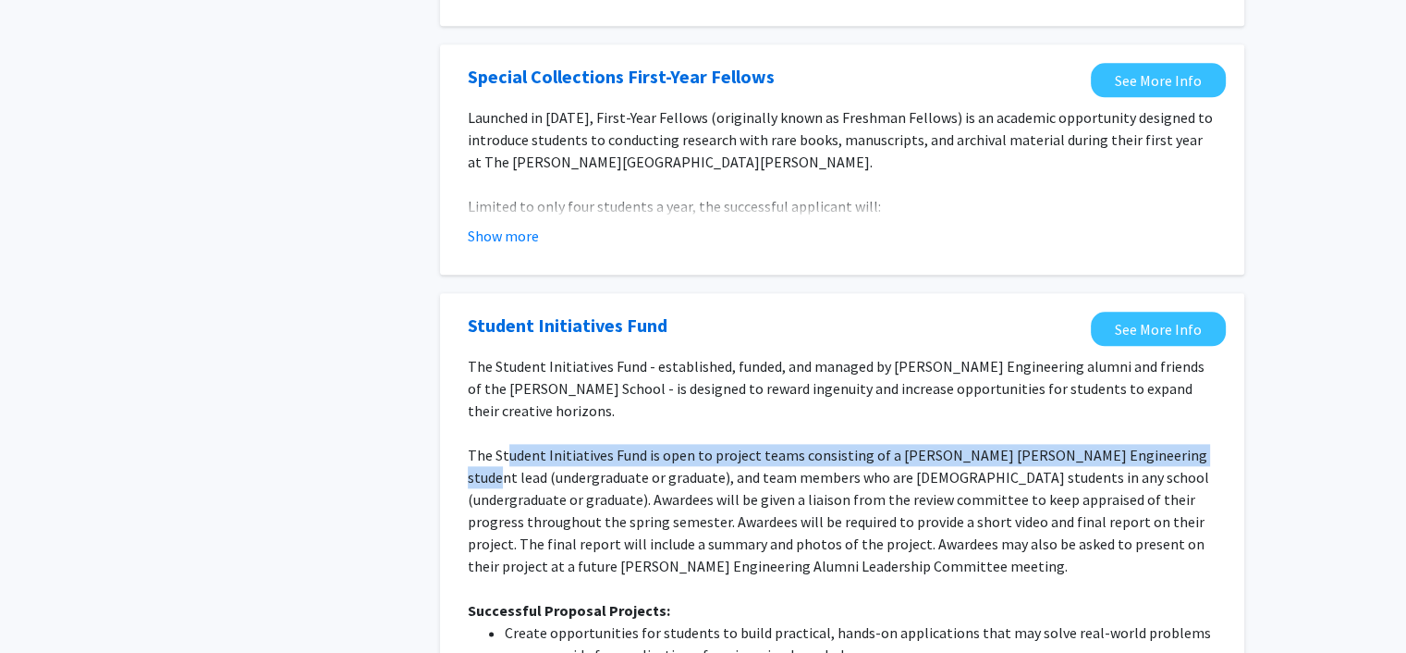
drag, startPoint x: 507, startPoint y: 406, endPoint x: 507, endPoint y: 428, distance: 22.2
click at [507, 446] on span "The Student Initiatives Fund is open to project teams consisting of a Johns Hop…" at bounding box center [839, 510] width 742 height 129
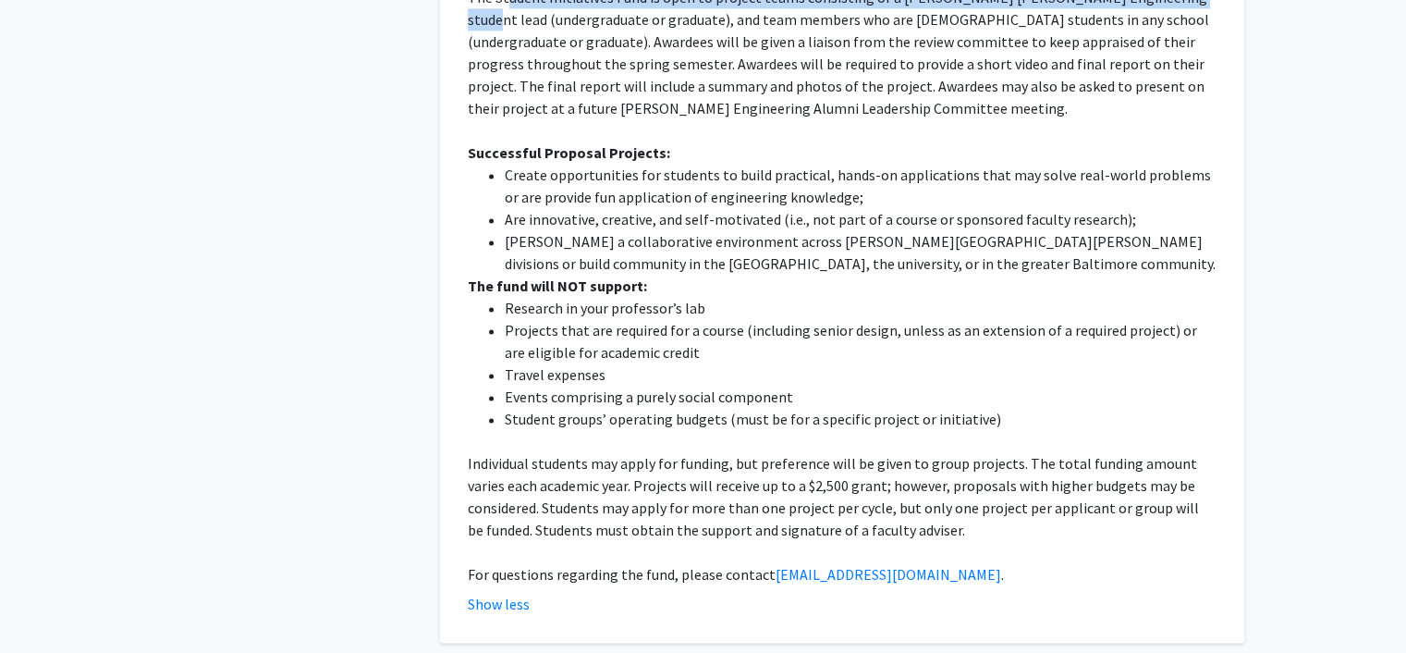
scroll to position [2722, 0]
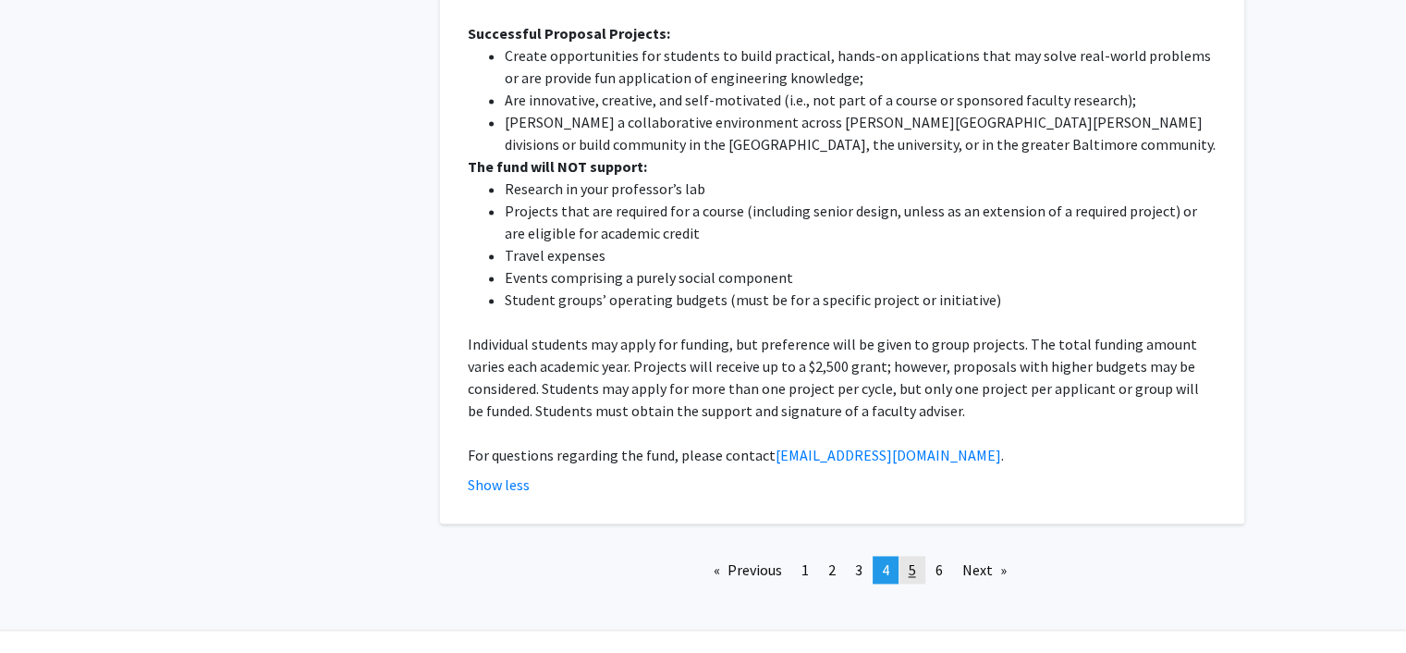
click at [916, 556] on link "page 5" at bounding box center [913, 570] width 26 height 28
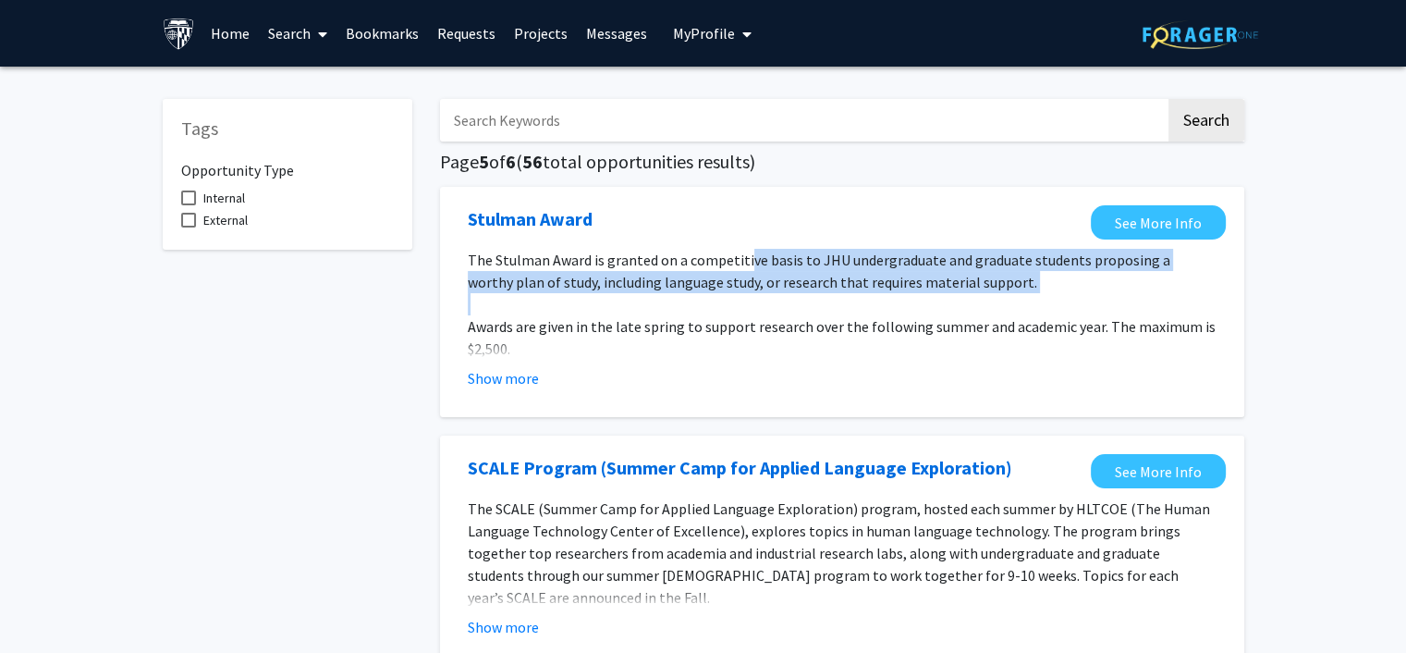
drag, startPoint x: 742, startPoint y: 264, endPoint x: 742, endPoint y: 299, distance: 35.1
click at [742, 299] on div "The Stulman Award is granted on a competitive basis to JHU undergraduate and gr…" at bounding box center [842, 326] width 749 height 155
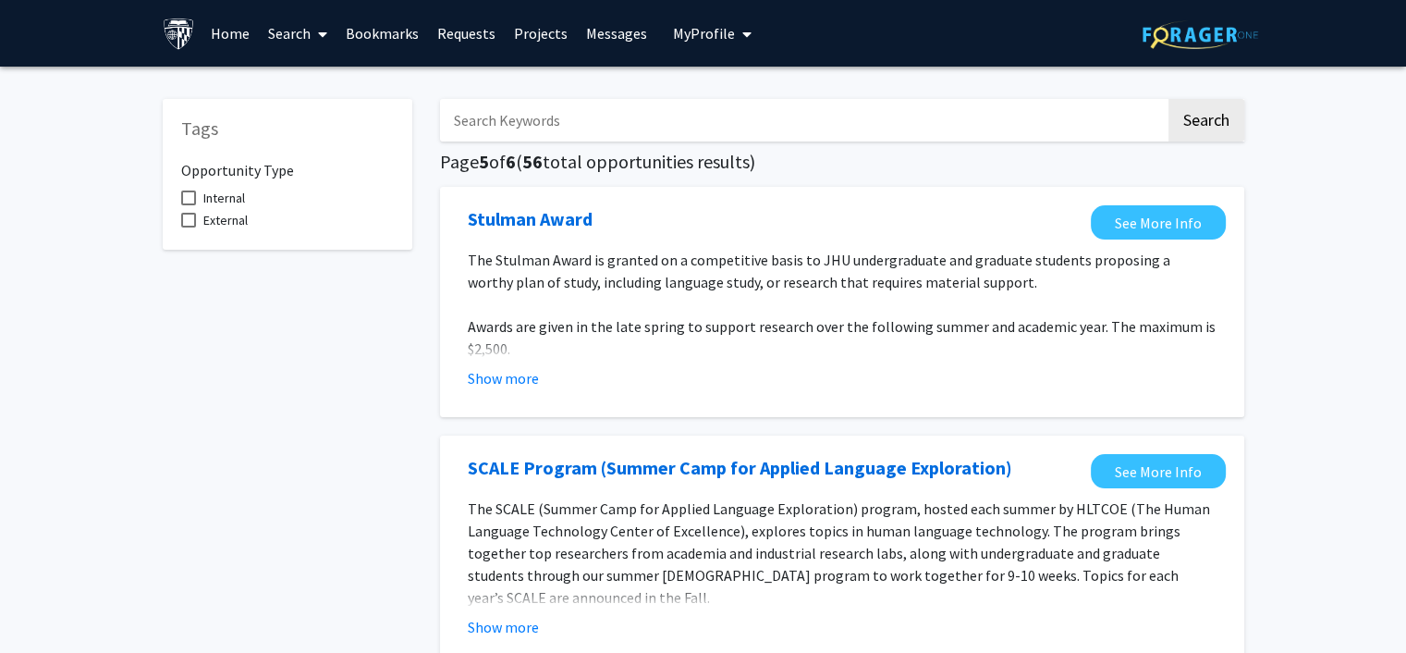
click at [731, 330] on span "Awards are given in the late spring to support research over the following summ…" at bounding box center [842, 337] width 748 height 41
click at [490, 384] on button "Show more" at bounding box center [503, 378] width 71 height 22
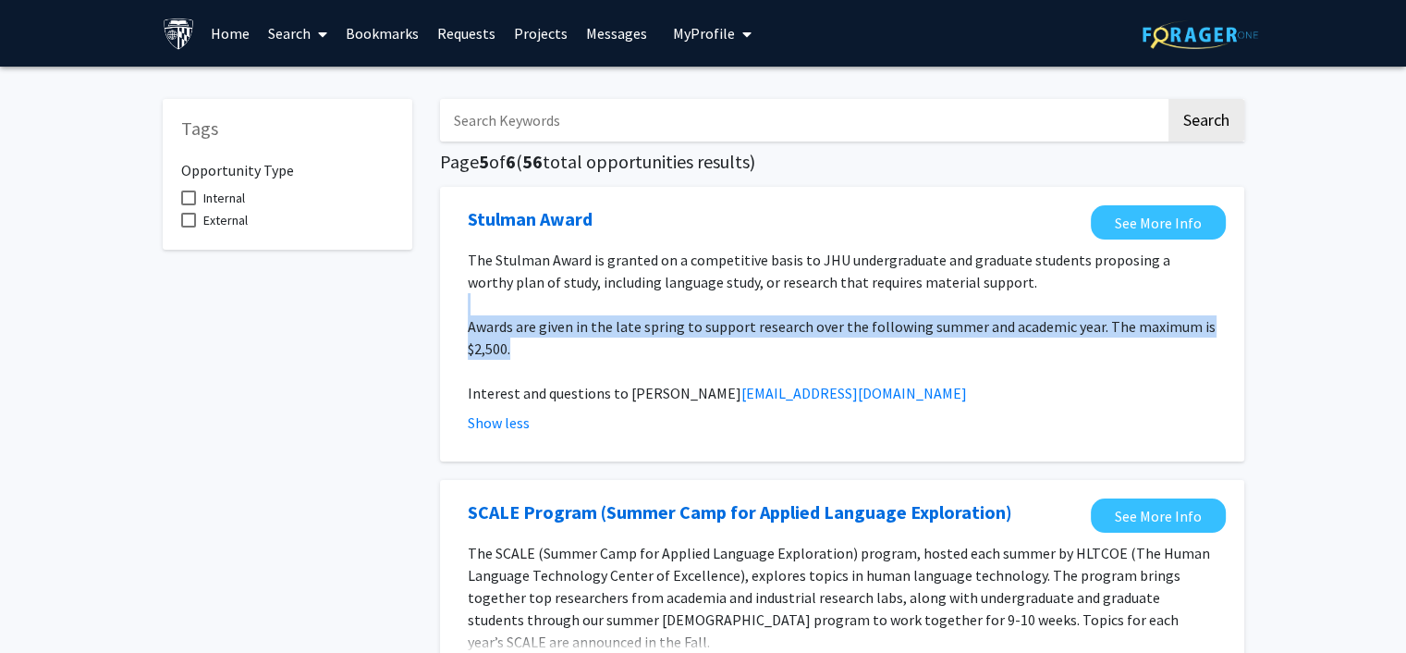
drag, startPoint x: 571, startPoint y: 306, endPoint x: 543, endPoint y: 347, distance: 49.2
click at [543, 347] on div "The Stulman Award is granted on a competitive basis to JHU undergraduate and gr…" at bounding box center [842, 326] width 749 height 155
click at [543, 347] on p "Awards are given in the late spring to support research over the following summ…" at bounding box center [842, 337] width 749 height 44
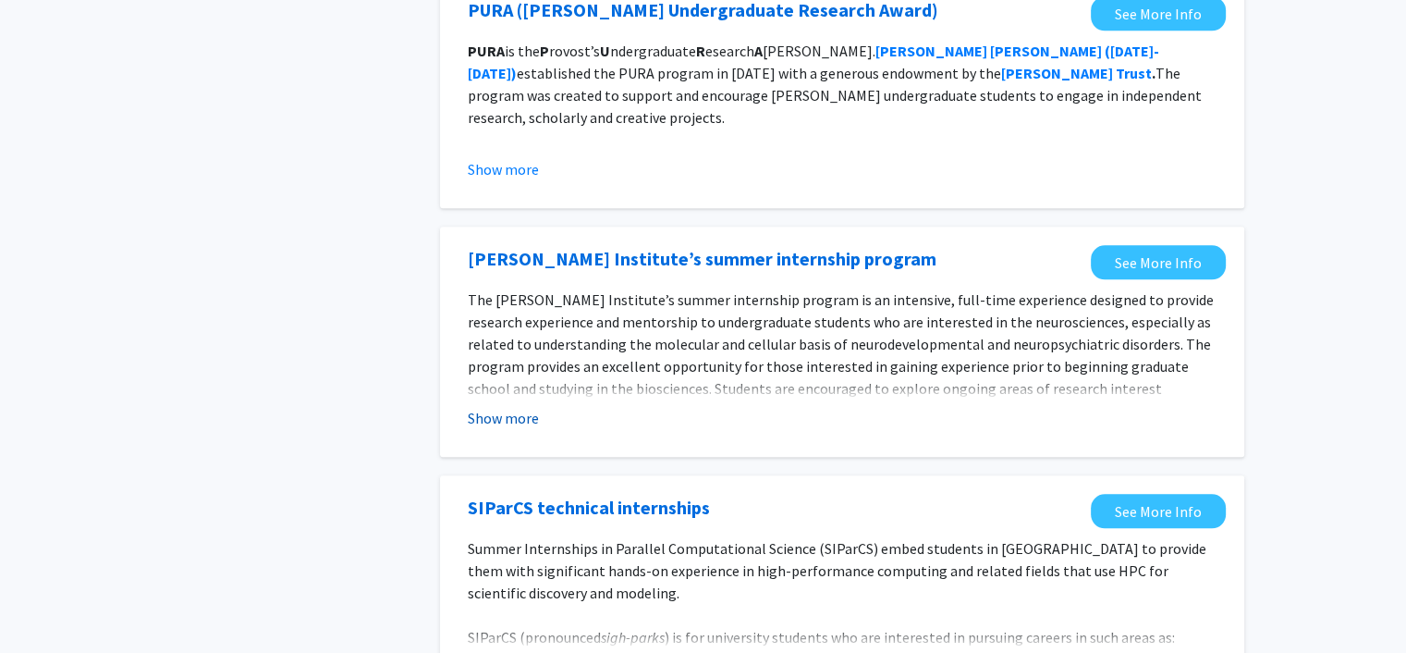
scroll to position [2157, 0]
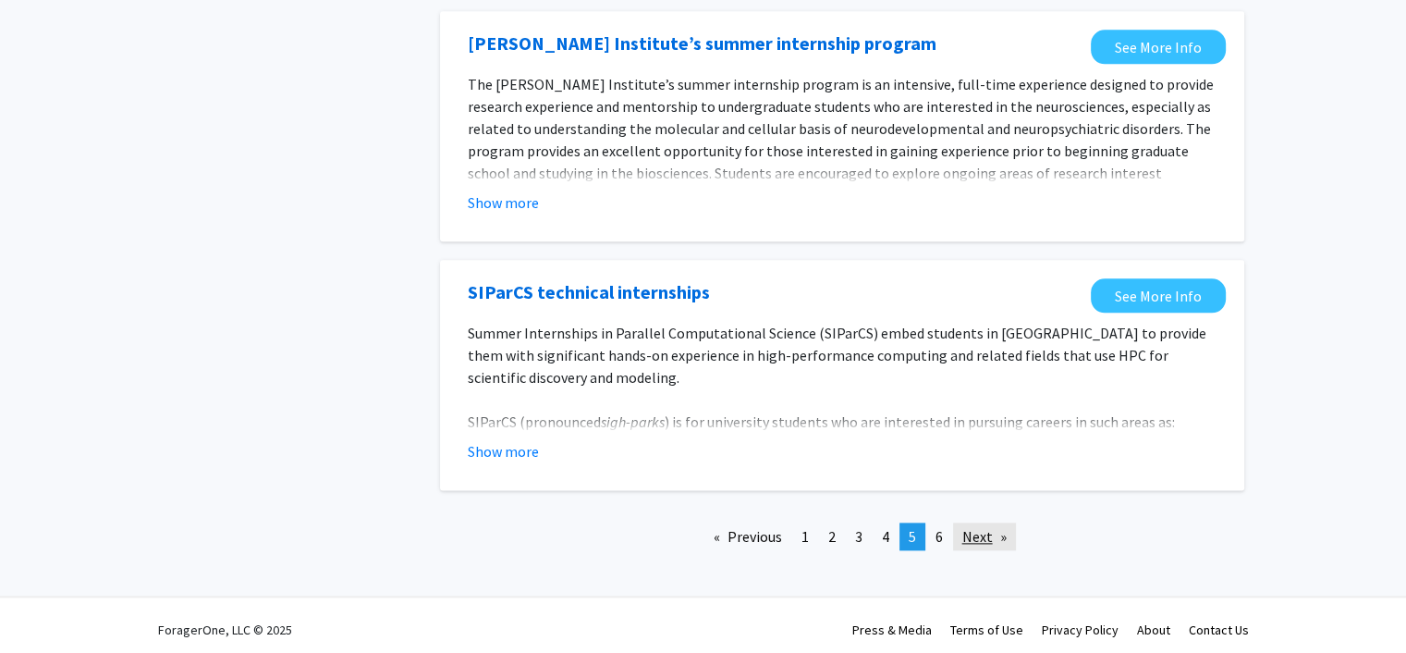
click at [992, 534] on link "Next page" at bounding box center [984, 536] width 63 height 28
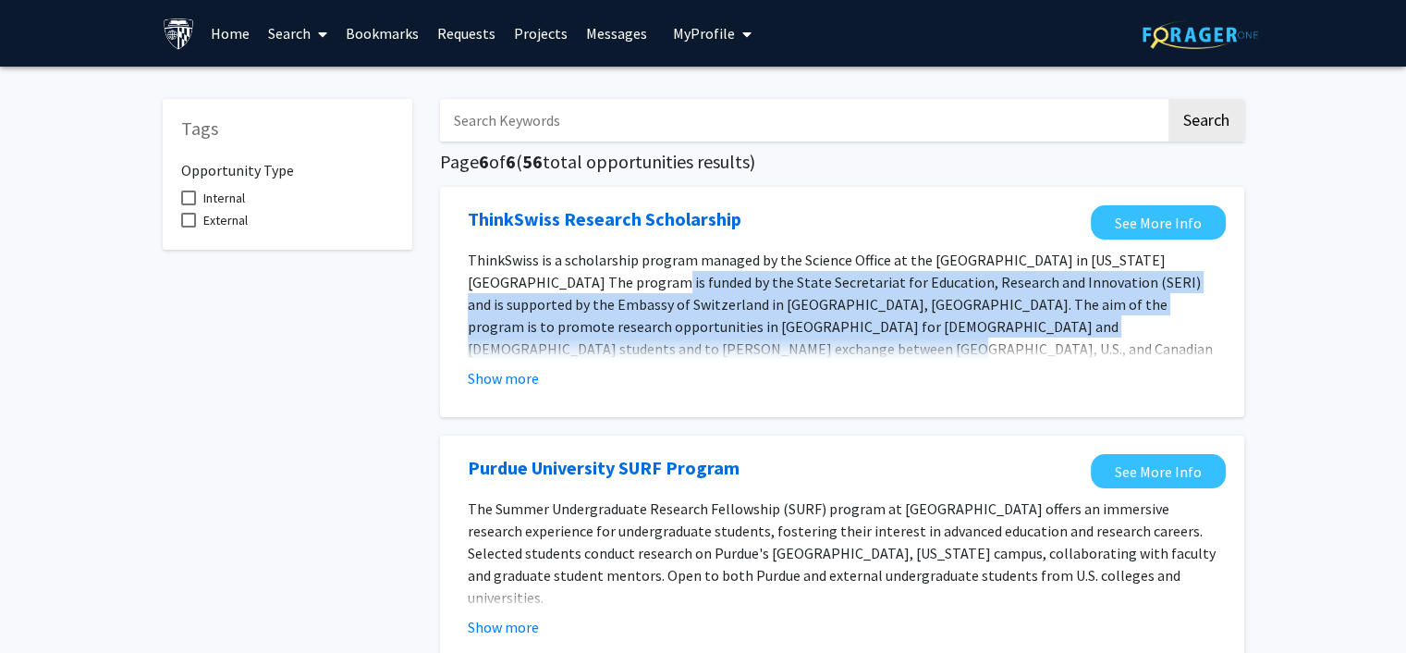
drag, startPoint x: 572, startPoint y: 288, endPoint x: 572, endPoint y: 347, distance: 59.2
click at [572, 347] on p "ThinkSwiss is a scholarship program managed by the Science Office at the Embass…" at bounding box center [842, 315] width 749 height 133
click at [536, 387] on button "Show more" at bounding box center [503, 378] width 71 height 22
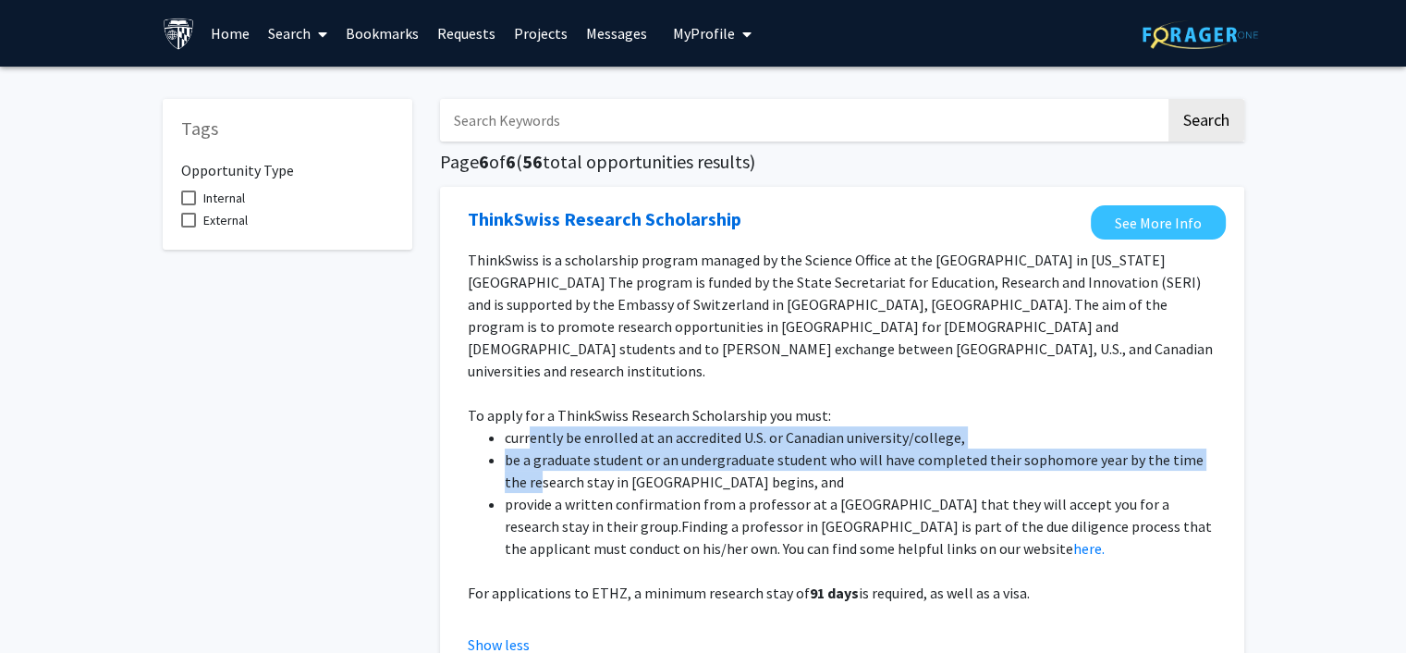
drag, startPoint x: 529, startPoint y: 419, endPoint x: 518, endPoint y: 470, distance: 52.1
click at [518, 470] on ul "currently be enrolled at an accredited U.S. or Canadian university/college, be …" at bounding box center [842, 492] width 749 height 133
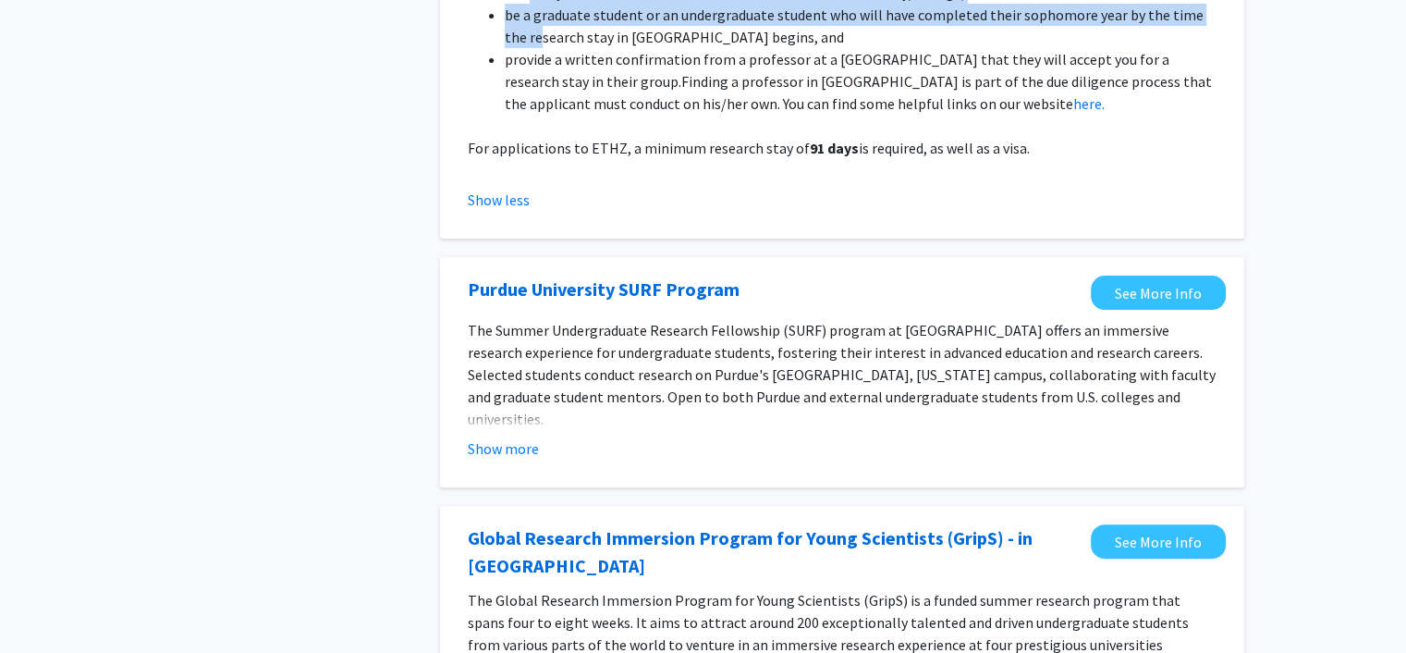
scroll to position [431, 0]
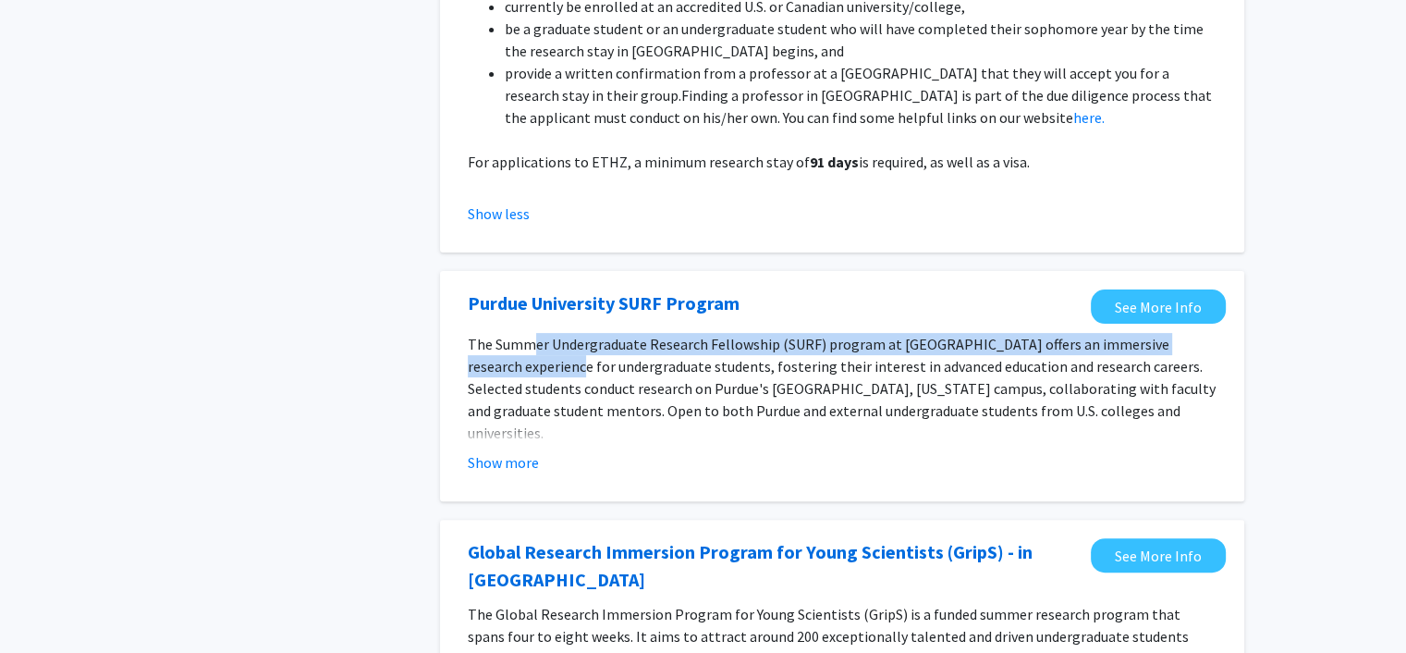
drag, startPoint x: 531, startPoint y: 327, endPoint x: 525, endPoint y: 343, distance: 16.7
click at [525, 343] on p "The Summer Undergraduate Research Fellowship (SURF) program at Purdue Universit…" at bounding box center [842, 388] width 749 height 111
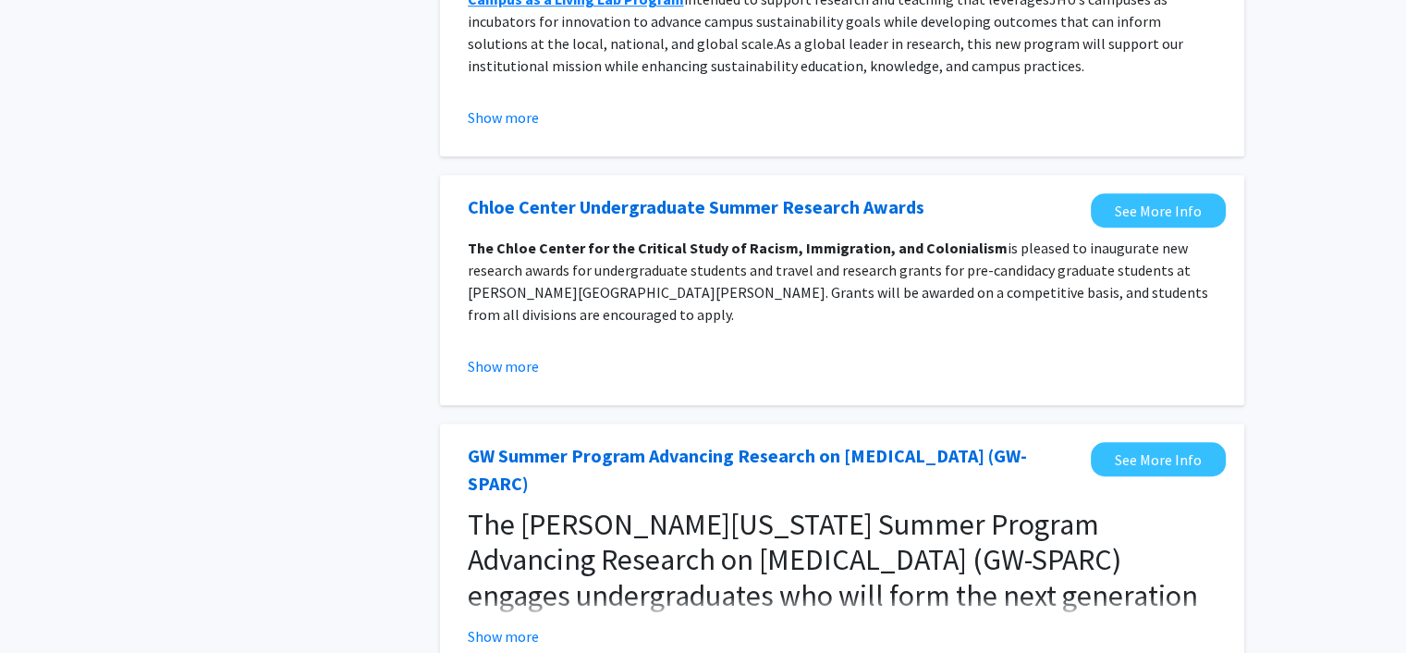
scroll to position [1424, 0]
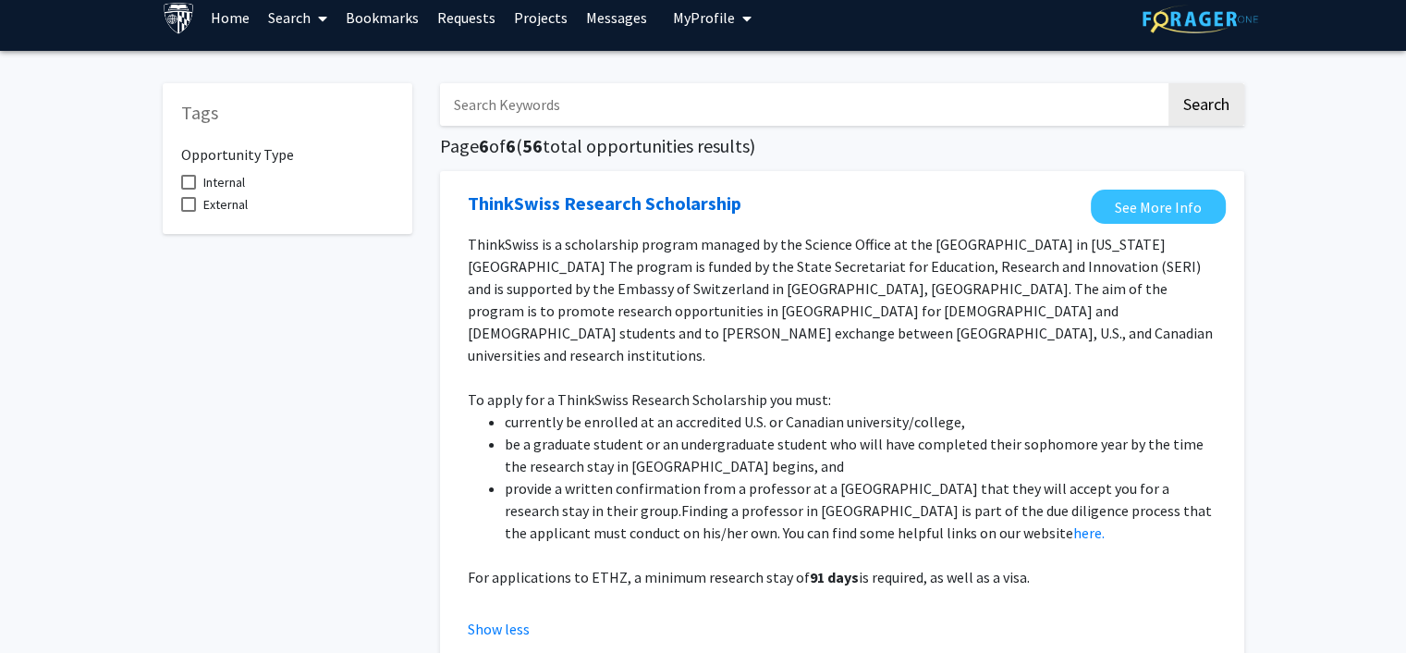
scroll to position [0, 0]
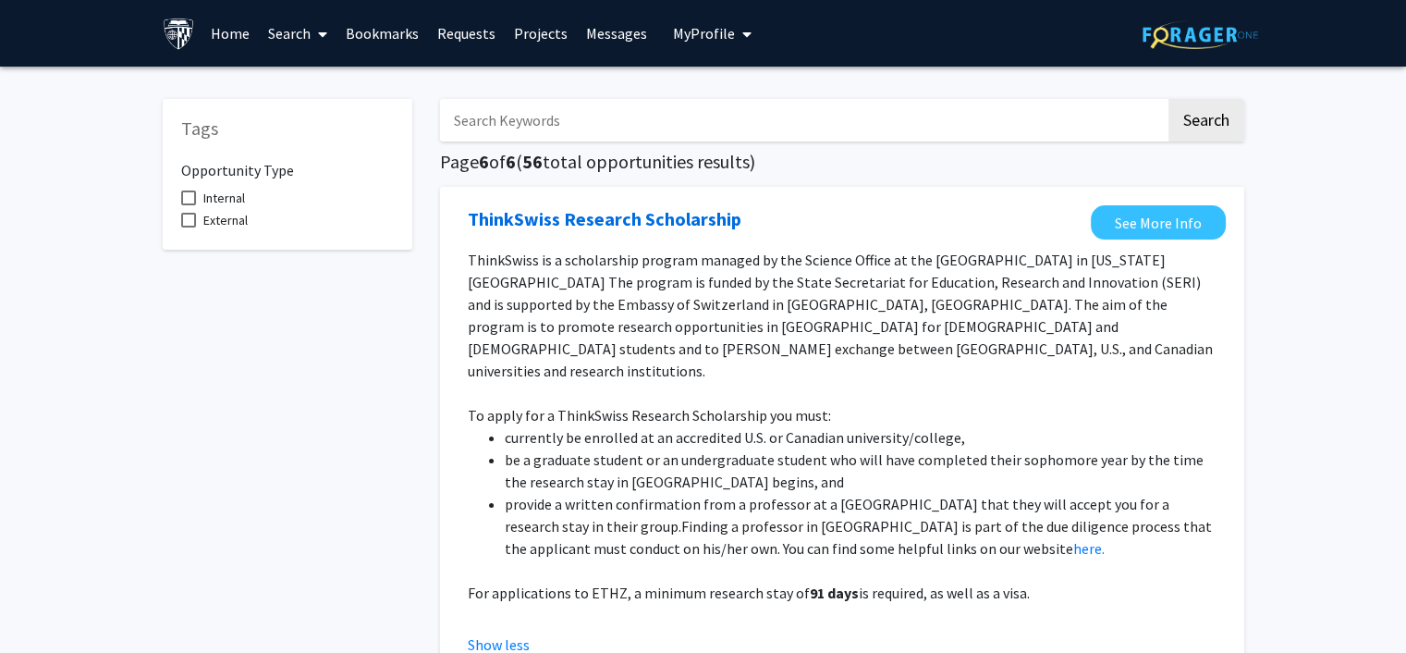
click at [744, 29] on button "My Profile" at bounding box center [713, 33] width 90 height 67
click at [624, 32] on link "Messages" at bounding box center [617, 33] width 80 height 65
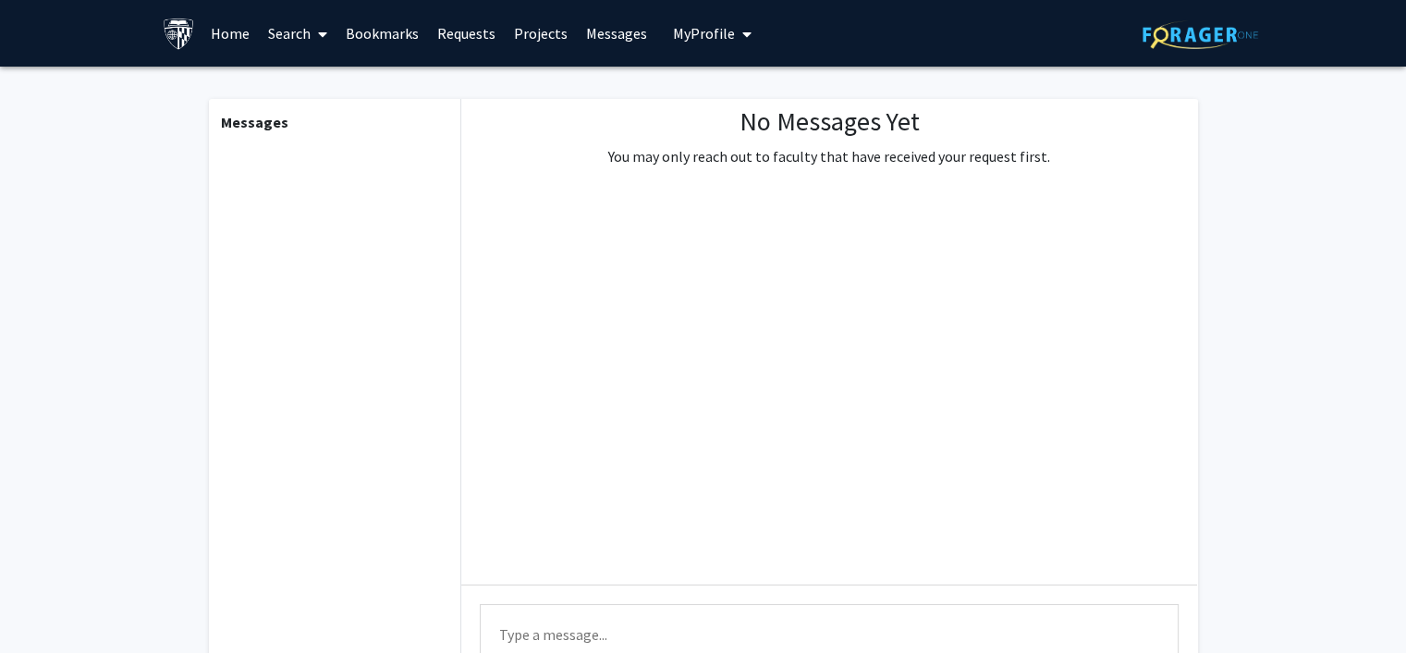
click at [512, 36] on link "Projects" at bounding box center [541, 33] width 72 height 65
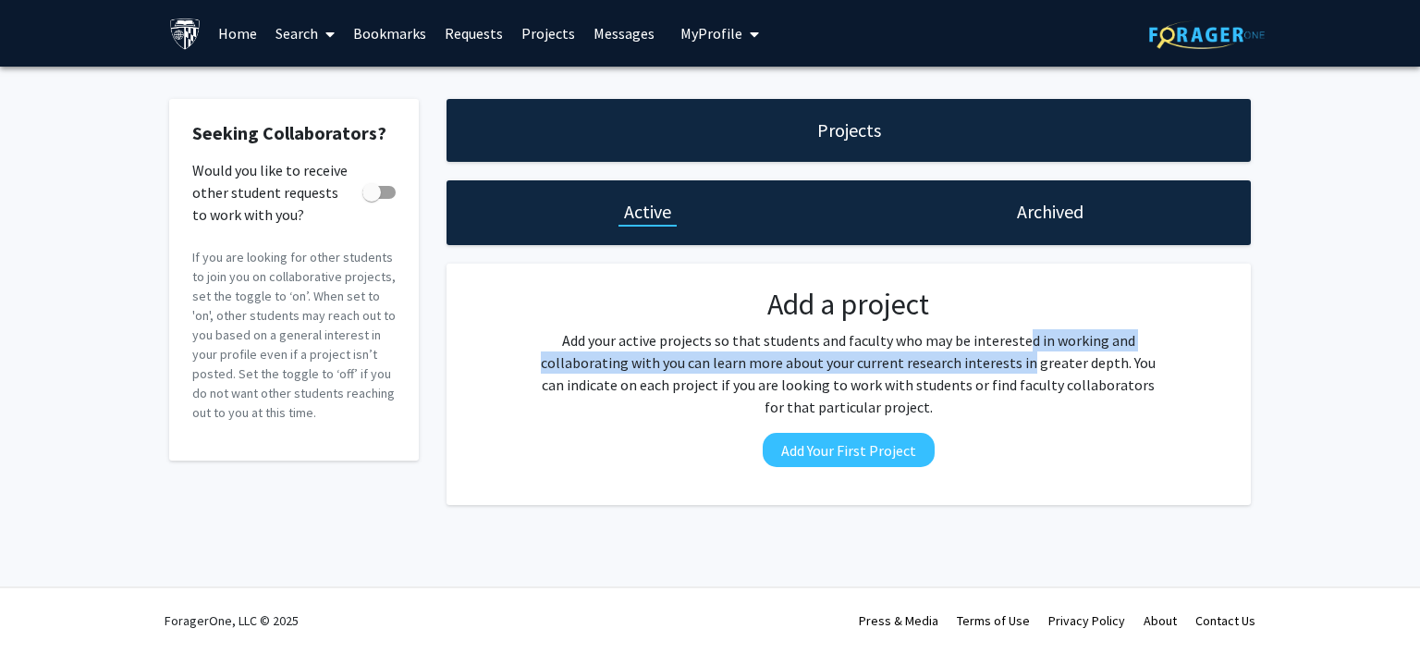
drag, startPoint x: 1016, startPoint y: 337, endPoint x: 1013, endPoint y: 356, distance: 19.6
click at [1013, 356] on p "Add your active projects so that students and faculty who may be interested in …" at bounding box center [848, 373] width 627 height 89
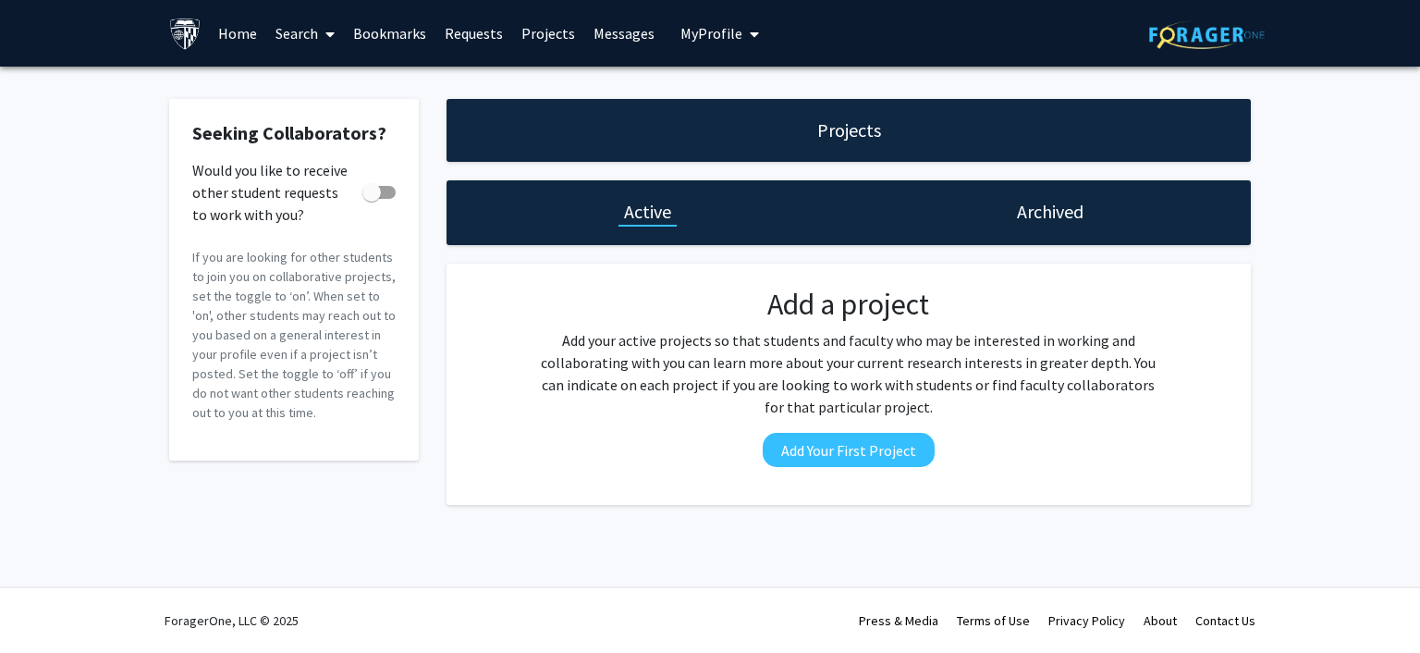
click at [1013, 375] on p "Add your active projects so that students and faculty who may be interested in …" at bounding box center [848, 373] width 627 height 89
click at [469, 29] on link "Requests" at bounding box center [474, 33] width 77 height 65
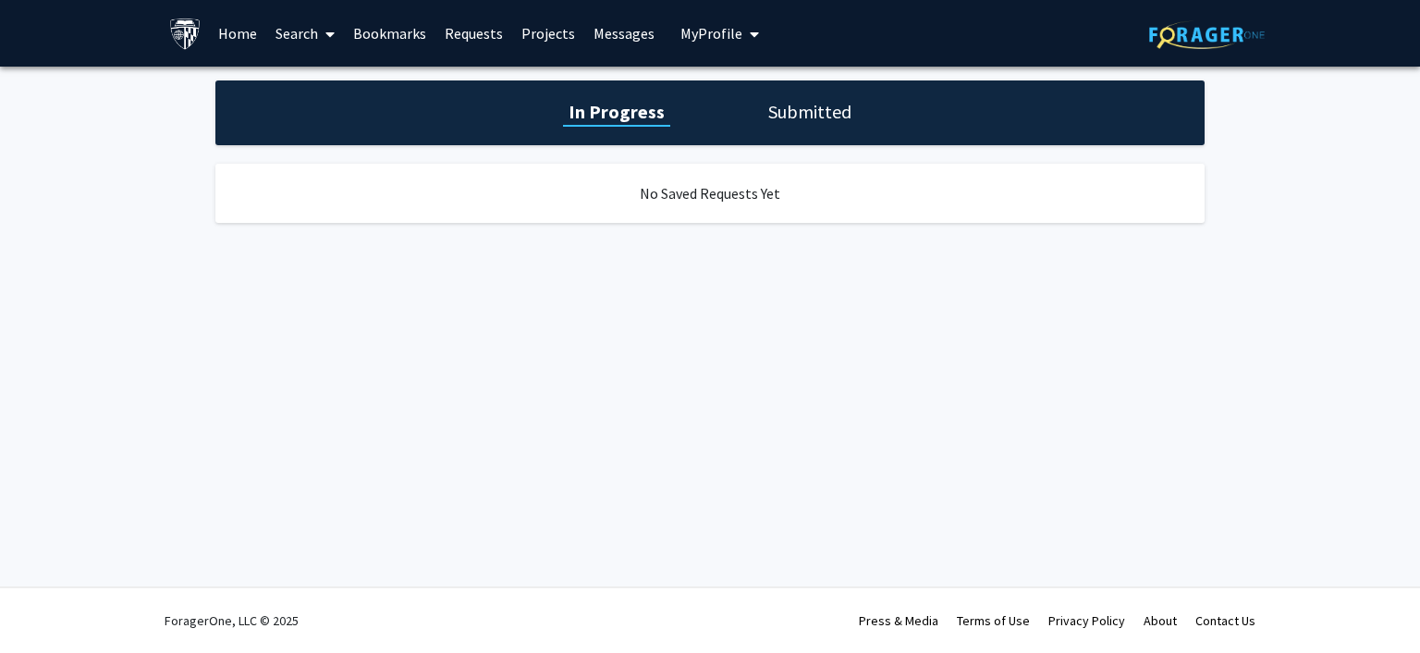
click at [795, 109] on h1 "Submitted" at bounding box center [810, 112] width 94 height 26
click at [401, 37] on link "Bookmarks" at bounding box center [390, 33] width 92 height 65
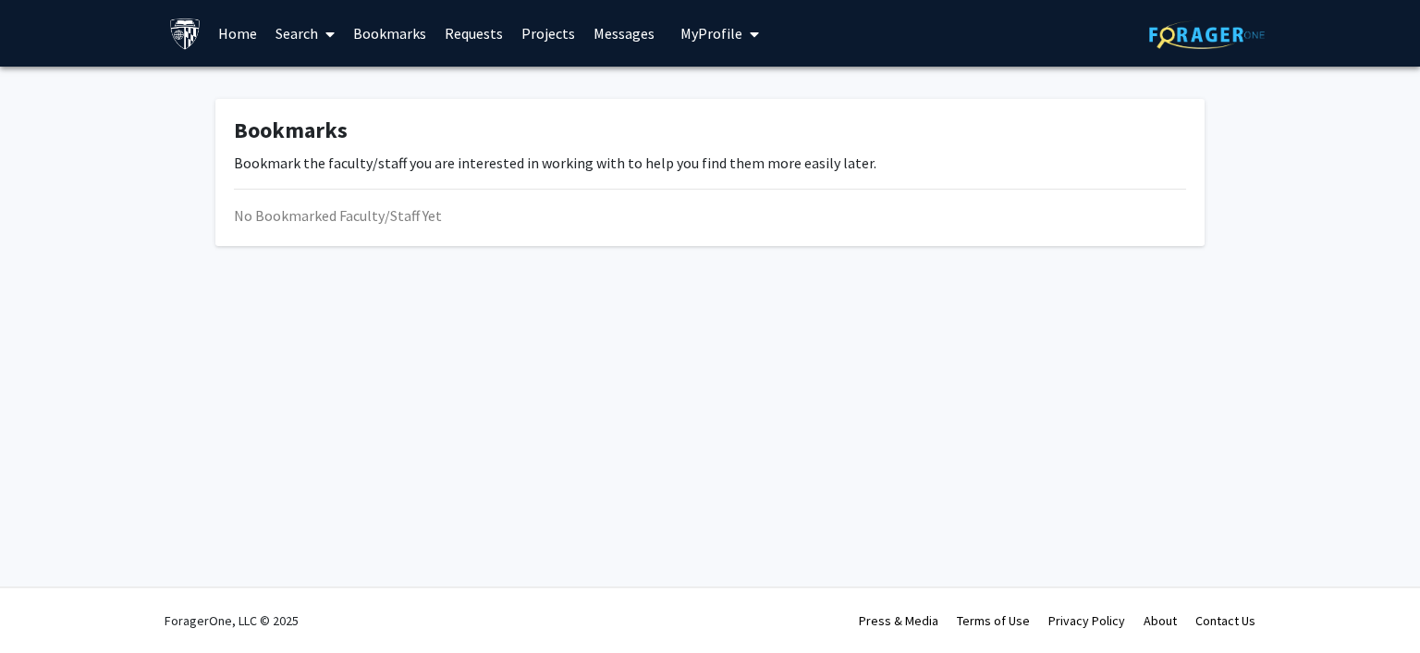
click at [308, 26] on link "Search" at bounding box center [305, 33] width 78 height 65
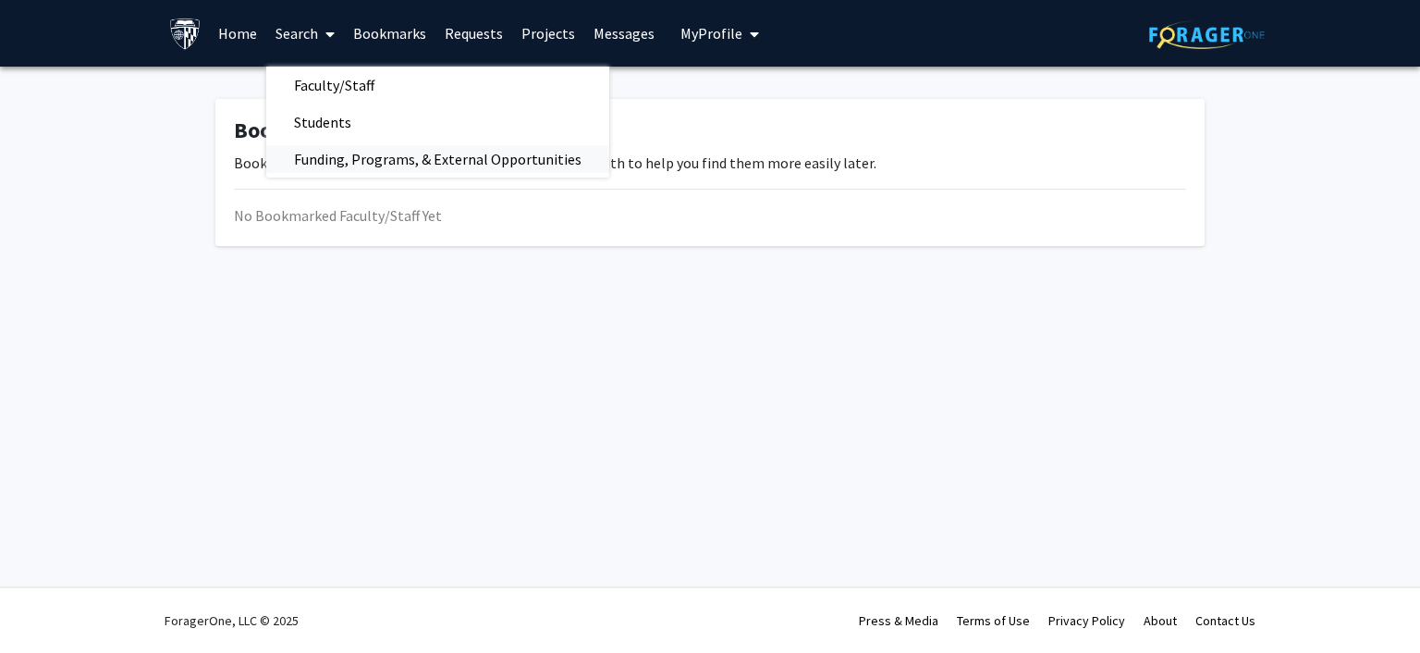
click at [316, 145] on span "Funding, Programs, & External Opportunities" at bounding box center [437, 159] width 343 height 37
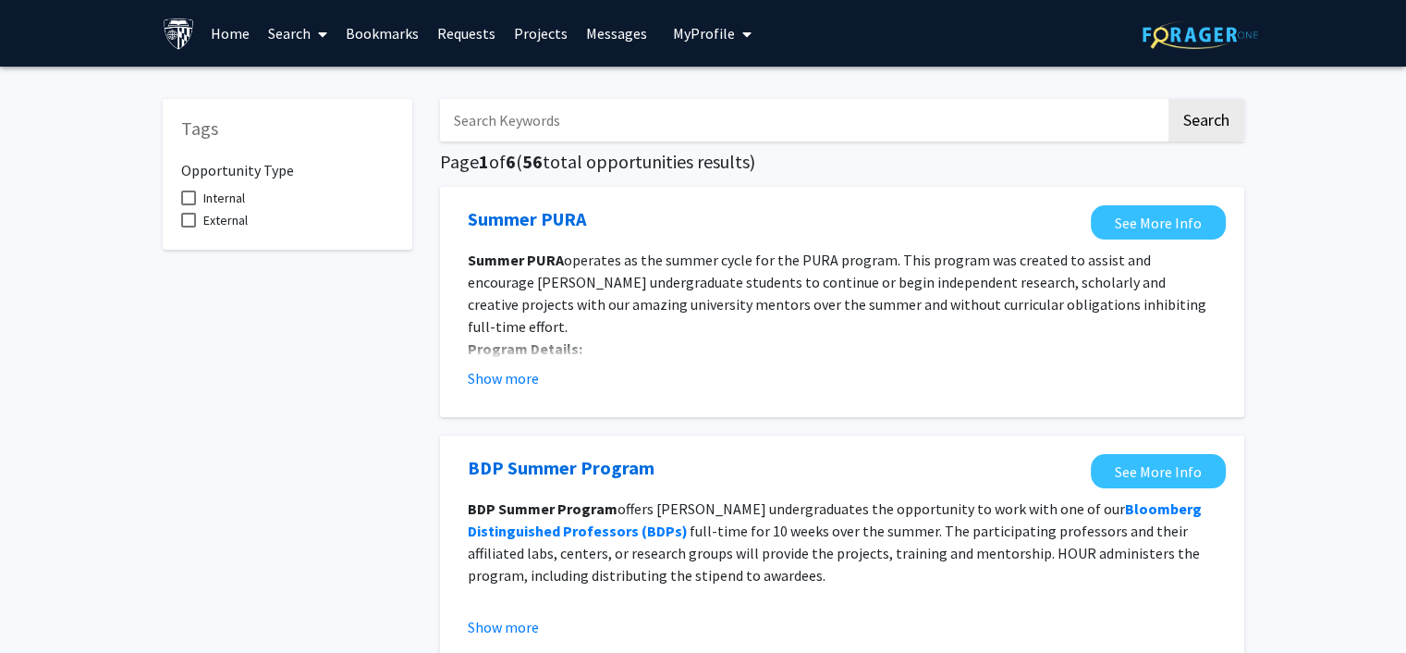
click at [534, 129] on input "Search Keywords" at bounding box center [803, 120] width 726 height 43
click at [720, 338] on p "Program Details:" at bounding box center [842, 349] width 749 height 22
click at [318, 40] on icon at bounding box center [322, 34] width 9 height 15
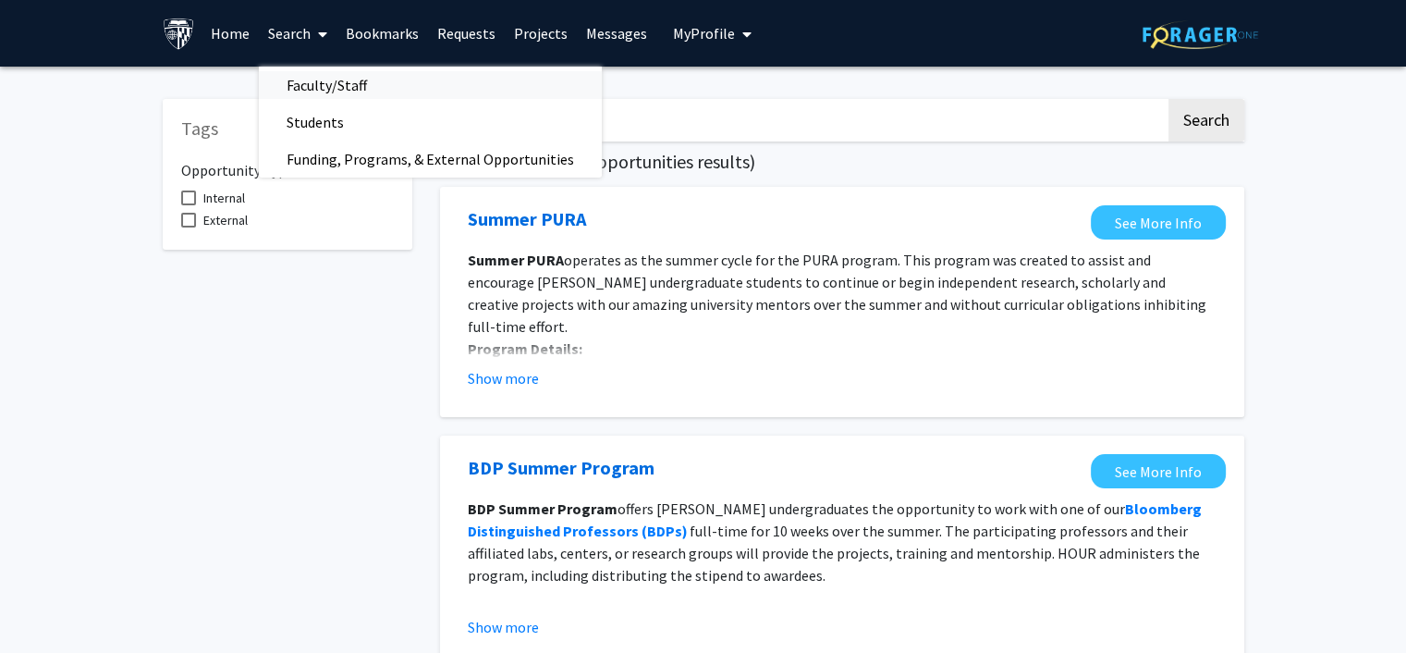
click at [309, 89] on span "Faculty/Staff" at bounding box center [327, 85] width 136 height 37
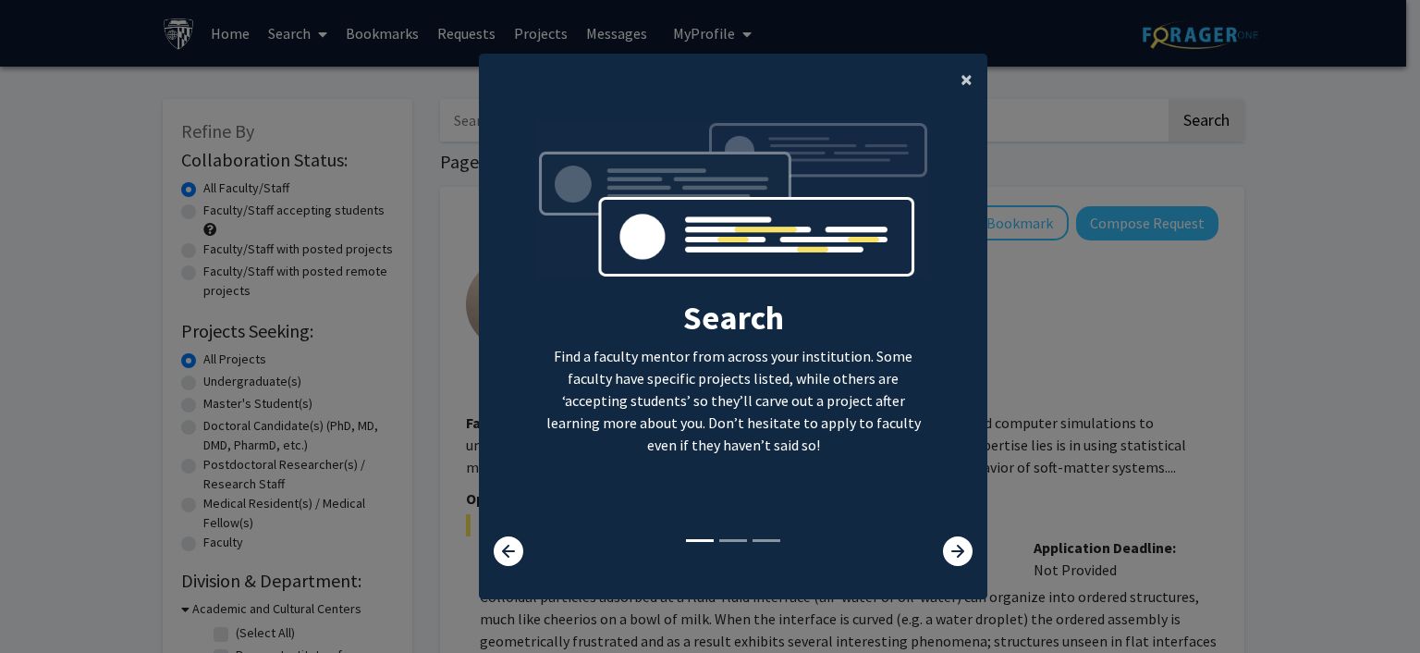
click at [961, 83] on span "×" at bounding box center [967, 79] width 12 height 29
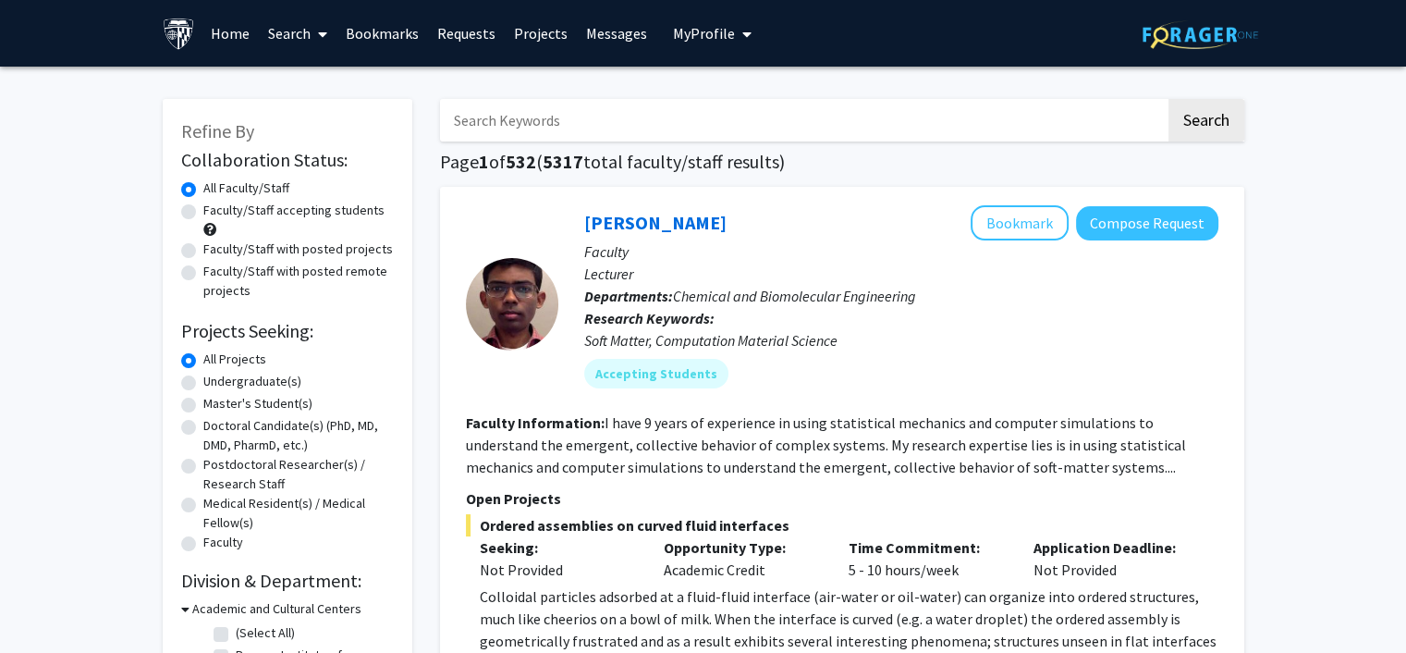
click at [257, 259] on label "Faculty/Staff with posted projects" at bounding box center [298, 249] width 190 height 19
click at [215, 252] on input "Faculty/Staff with posted projects" at bounding box center [209, 246] width 12 height 12
radio input "true"
click at [266, 301] on label "Faculty/Staff with posted remote projects" at bounding box center [298, 281] width 190 height 39
click at [215, 274] on input "Faculty/Staff with posted remote projects" at bounding box center [209, 268] width 12 height 12
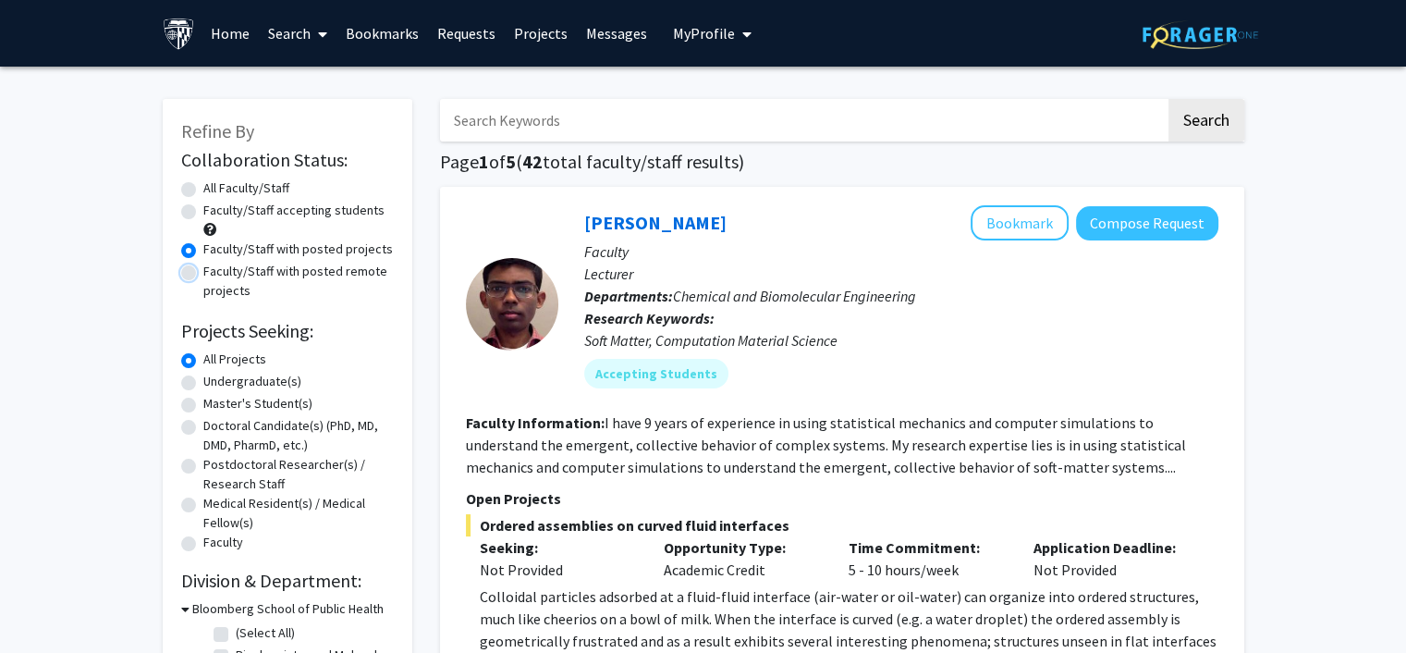
radio input "true"
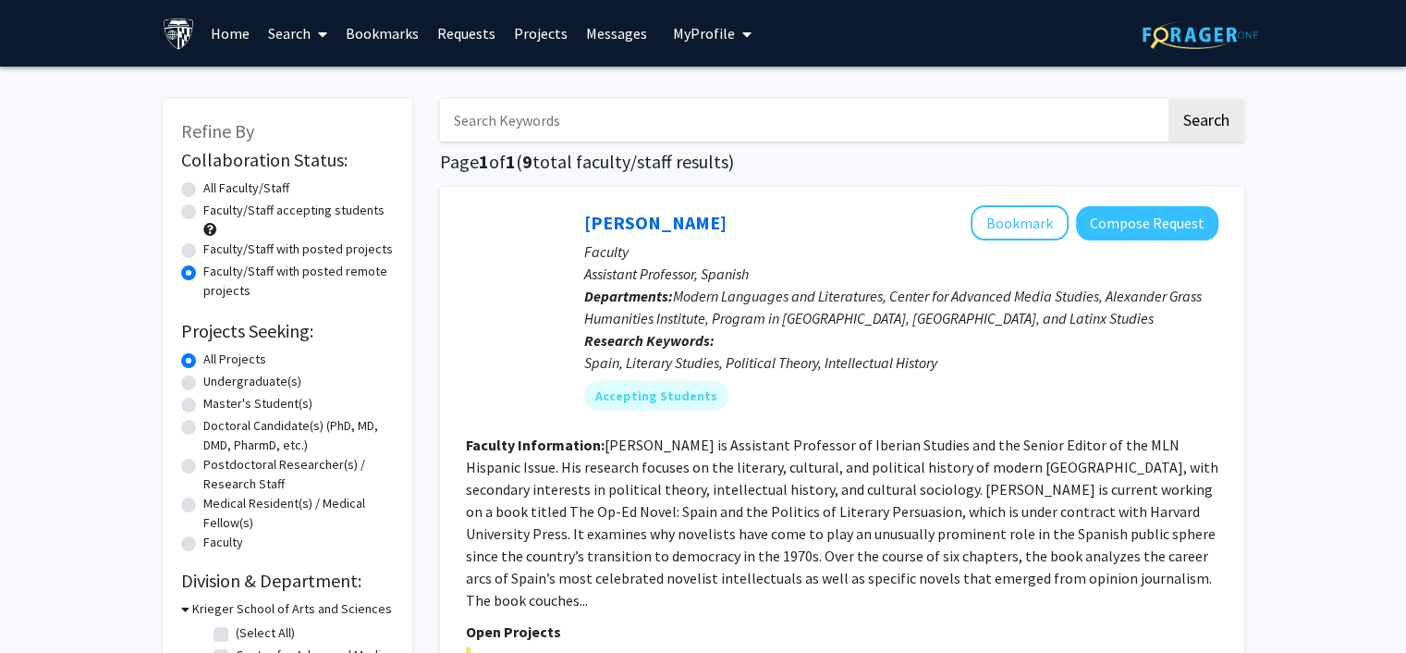
click at [203, 455] on label "Doctoral Candidate(s) (PhD, MD, DMD, PharmD, etc.)" at bounding box center [298, 435] width 190 height 39
click at [203, 428] on input "Doctoral Candidate(s) (PhD, MD, DMD, PharmD, etc.)" at bounding box center [209, 422] width 12 height 12
radio input "true"
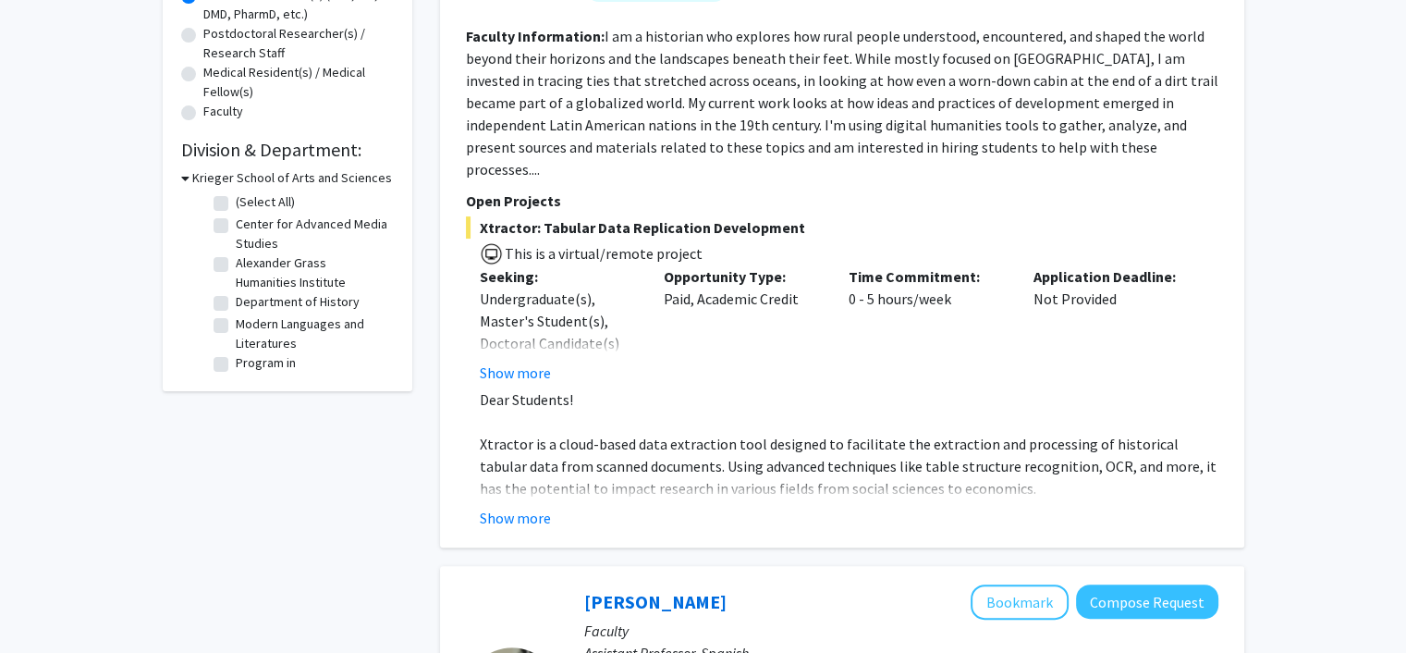
click at [188, 188] on icon at bounding box center [185, 177] width 8 height 19
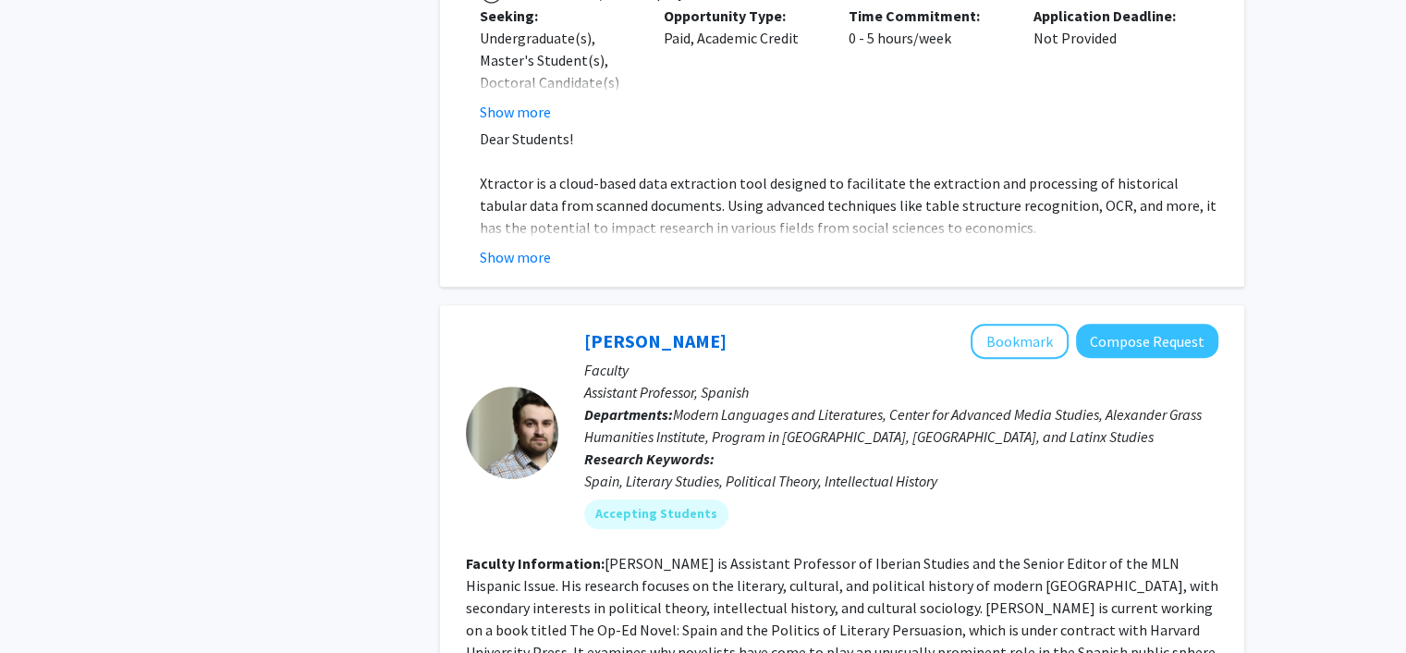
scroll to position [863, 0]
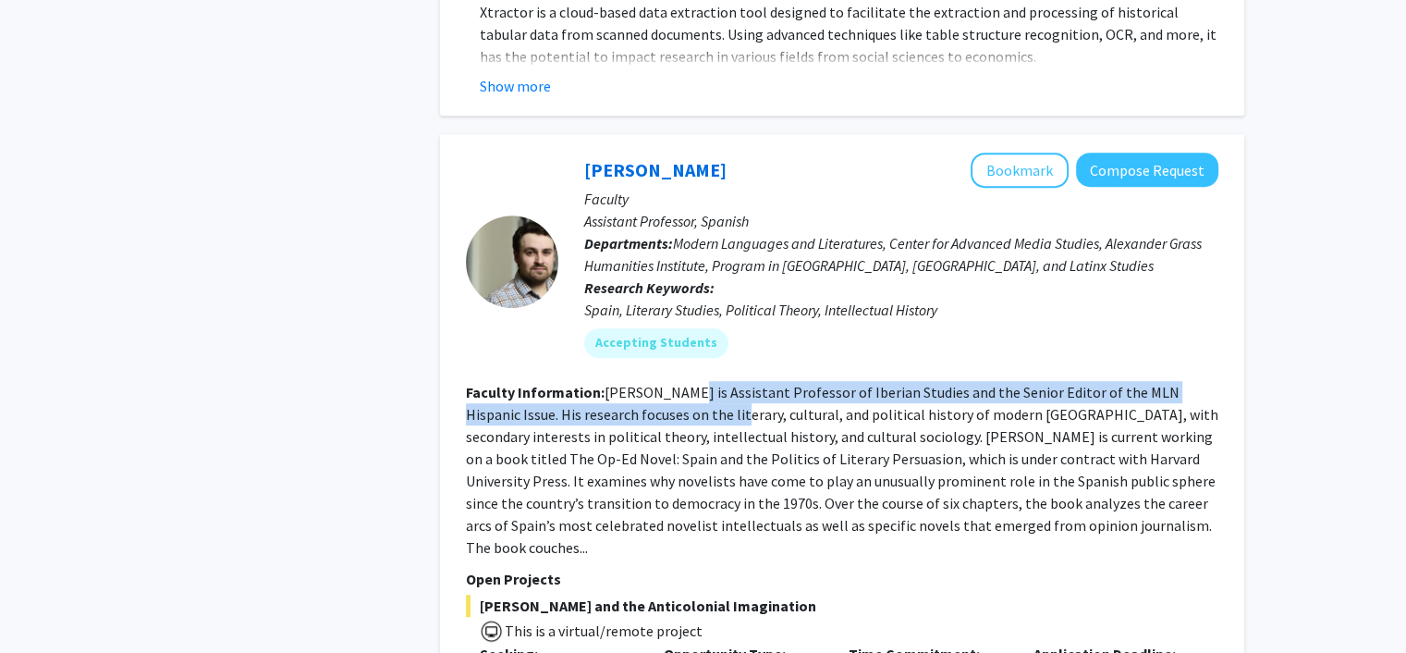
drag, startPoint x: 683, startPoint y: 345, endPoint x: 681, endPoint y: 366, distance: 21.4
click at [681, 383] on fg-read-more "Becquer Seguin is Assistant Professor of Iberian Studies and the Senior Editor …" at bounding box center [842, 470] width 753 height 174
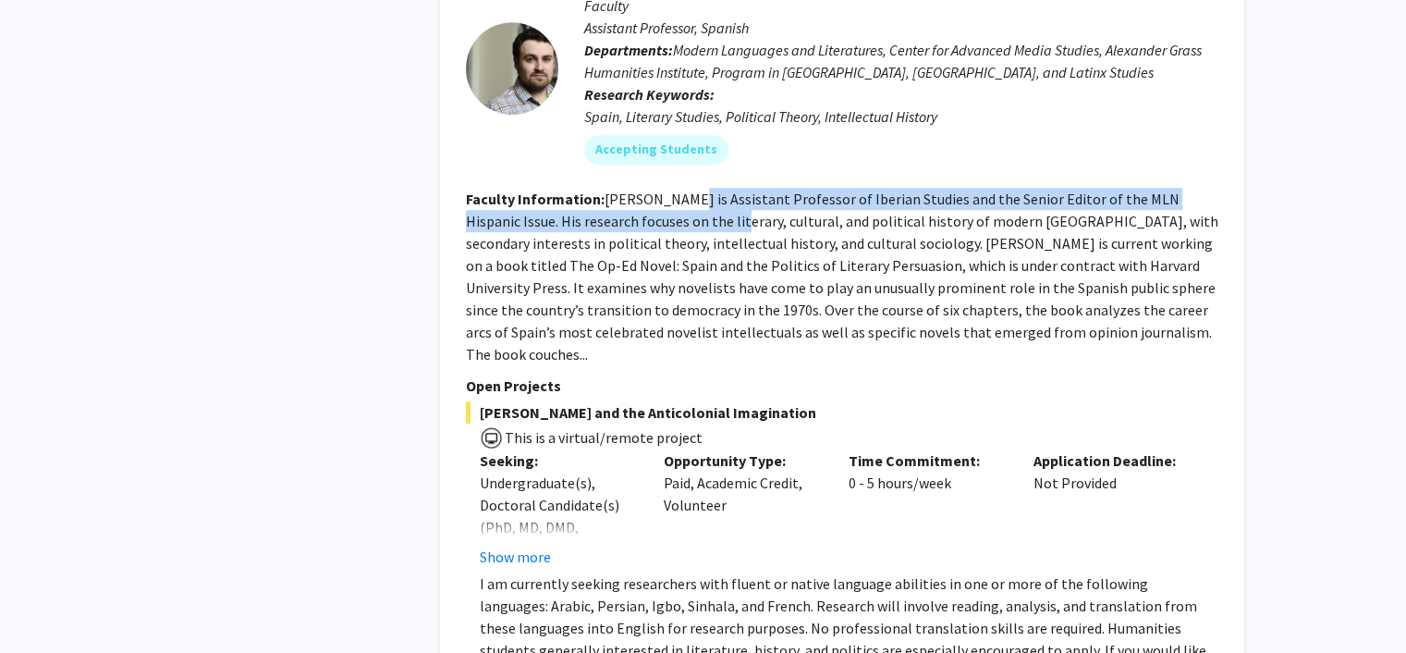
scroll to position [1078, 0]
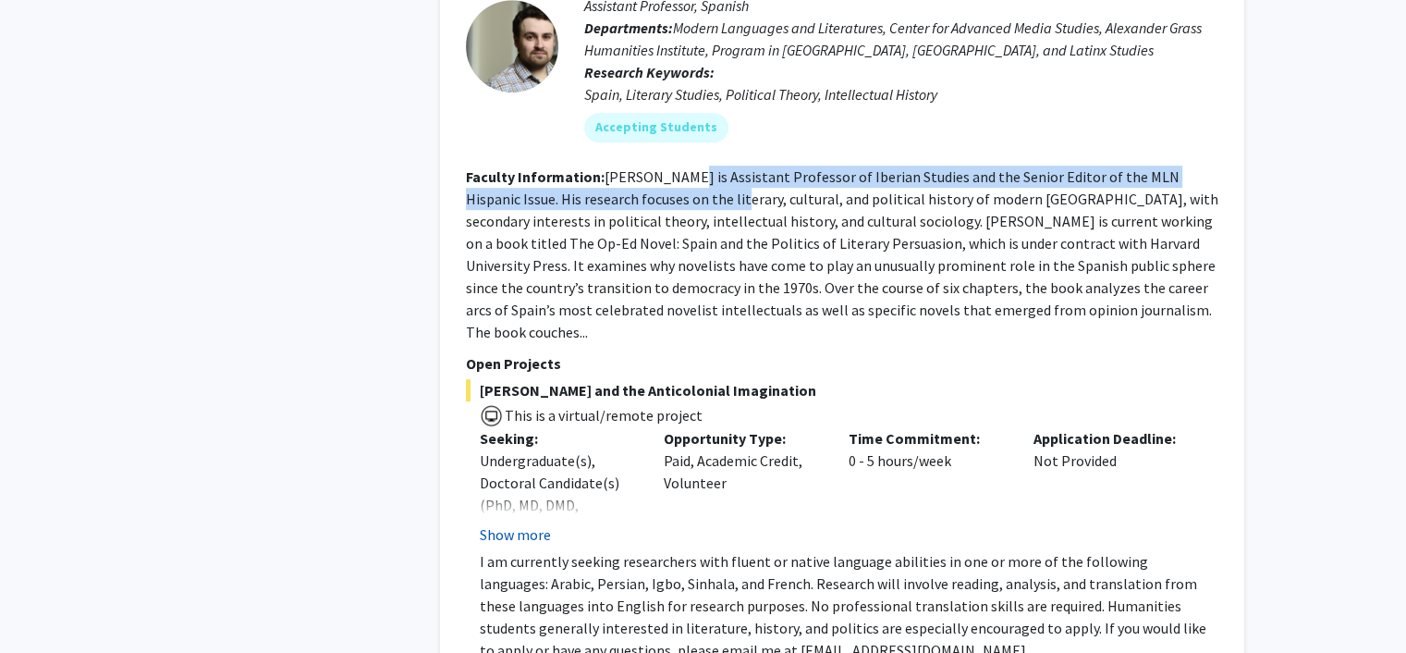
click at [507, 523] on button "Show more" at bounding box center [515, 534] width 71 height 22
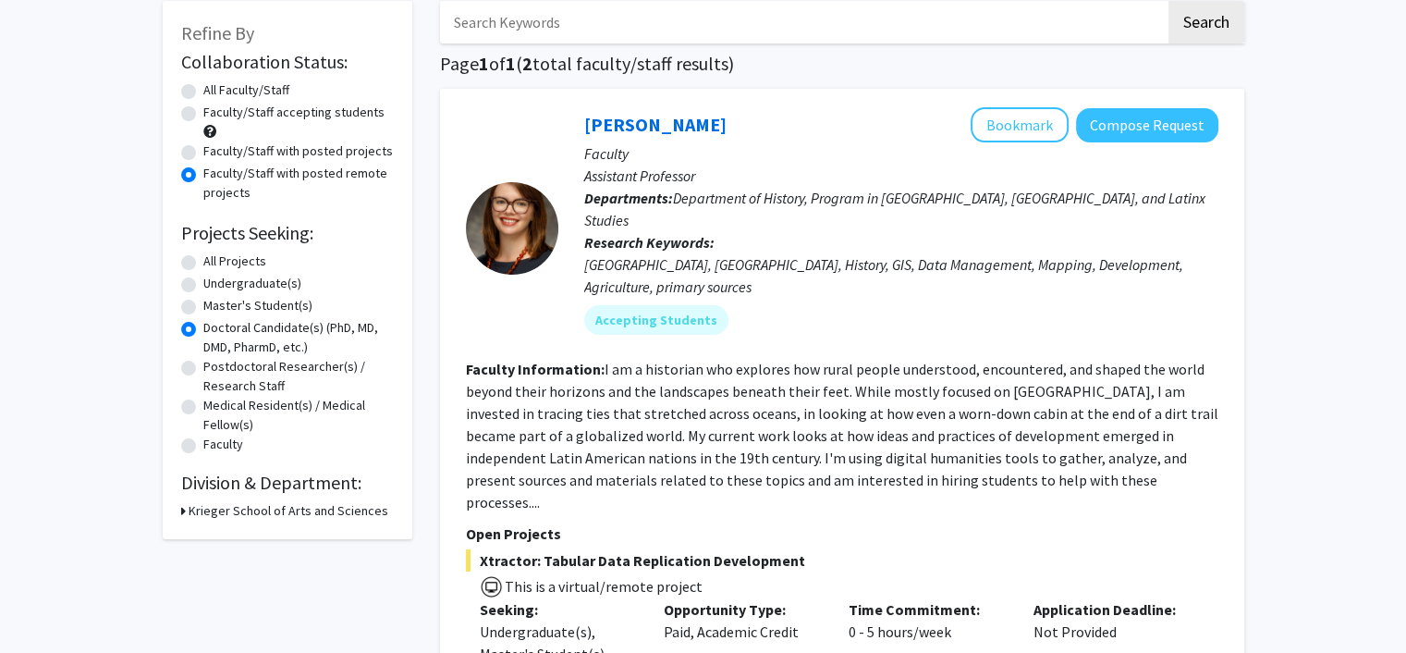
scroll to position [0, 0]
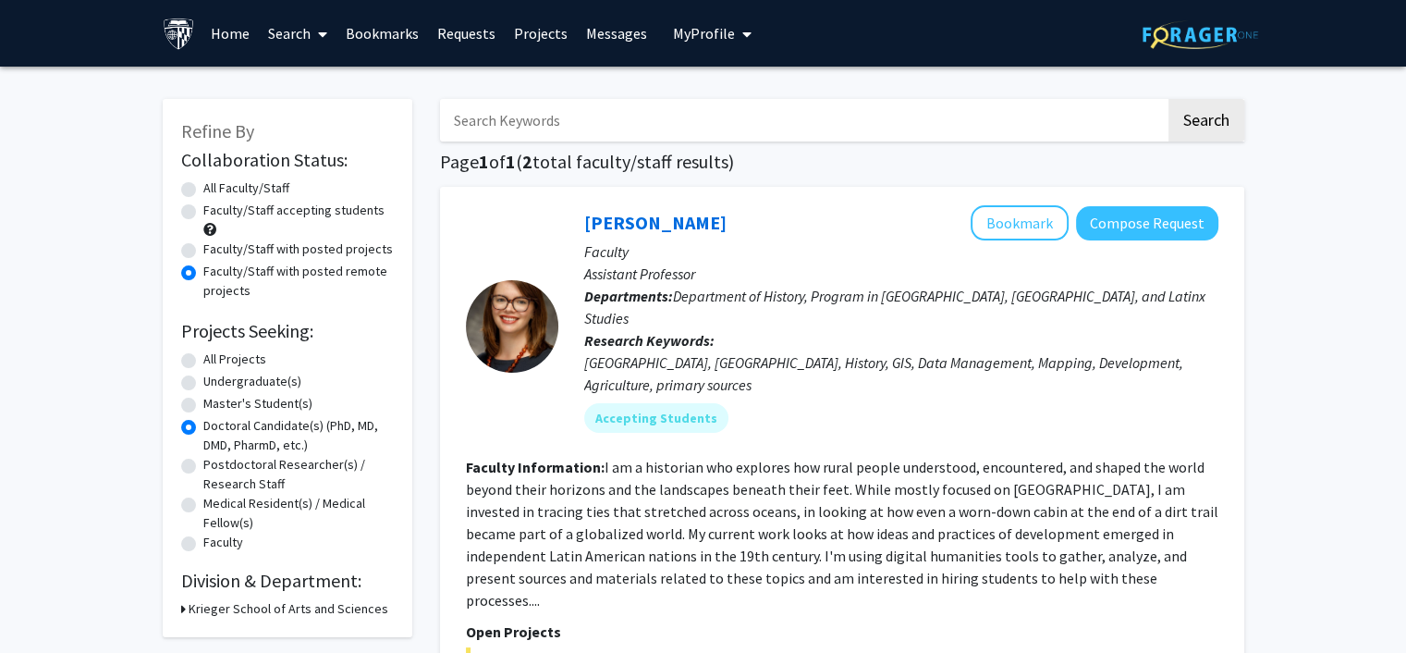
click at [240, 259] on label "Faculty/Staff with posted projects" at bounding box center [298, 249] width 190 height 19
click at [215, 252] on input "Faculty/Staff with posted projects" at bounding box center [209, 246] width 12 height 12
radio input "true"
click at [244, 215] on label "Faculty/Staff accepting students" at bounding box center [293, 210] width 181 height 19
click at [215, 213] on input "Faculty/Staff accepting students" at bounding box center [209, 207] width 12 height 12
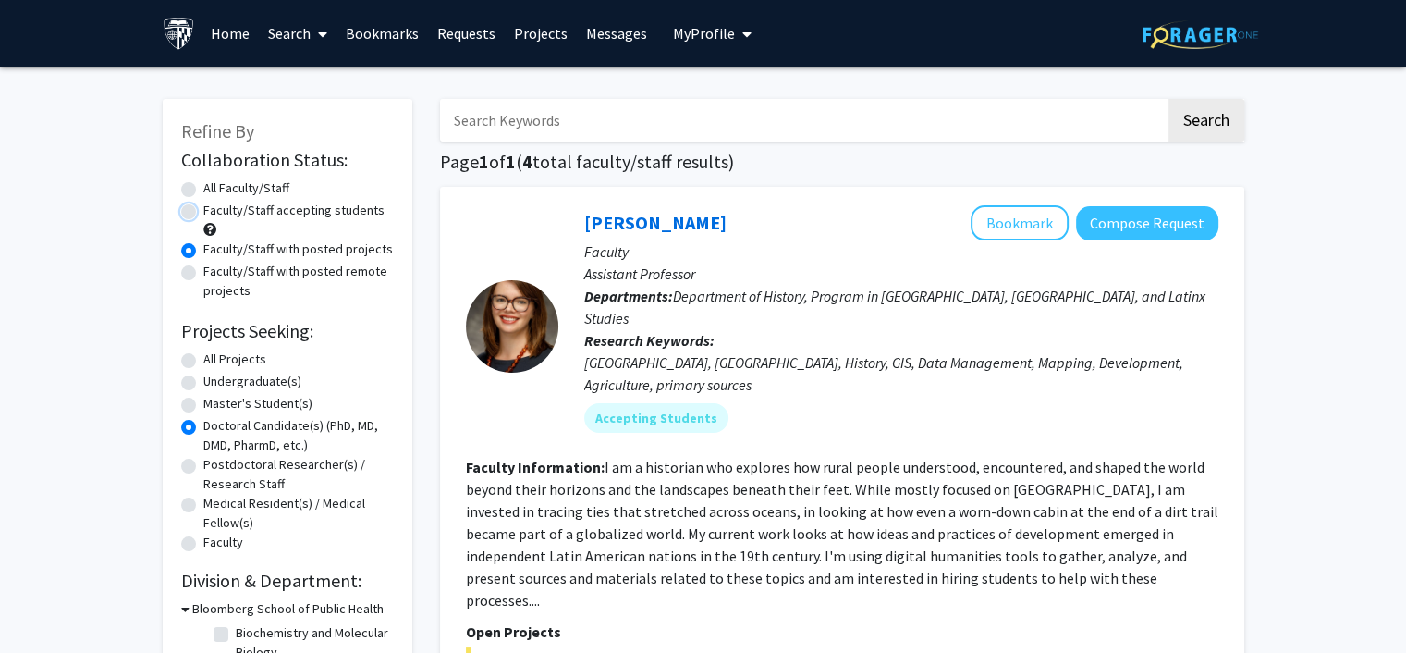
radio input "true"
click at [225, 33] on link "Home" at bounding box center [230, 33] width 57 height 65
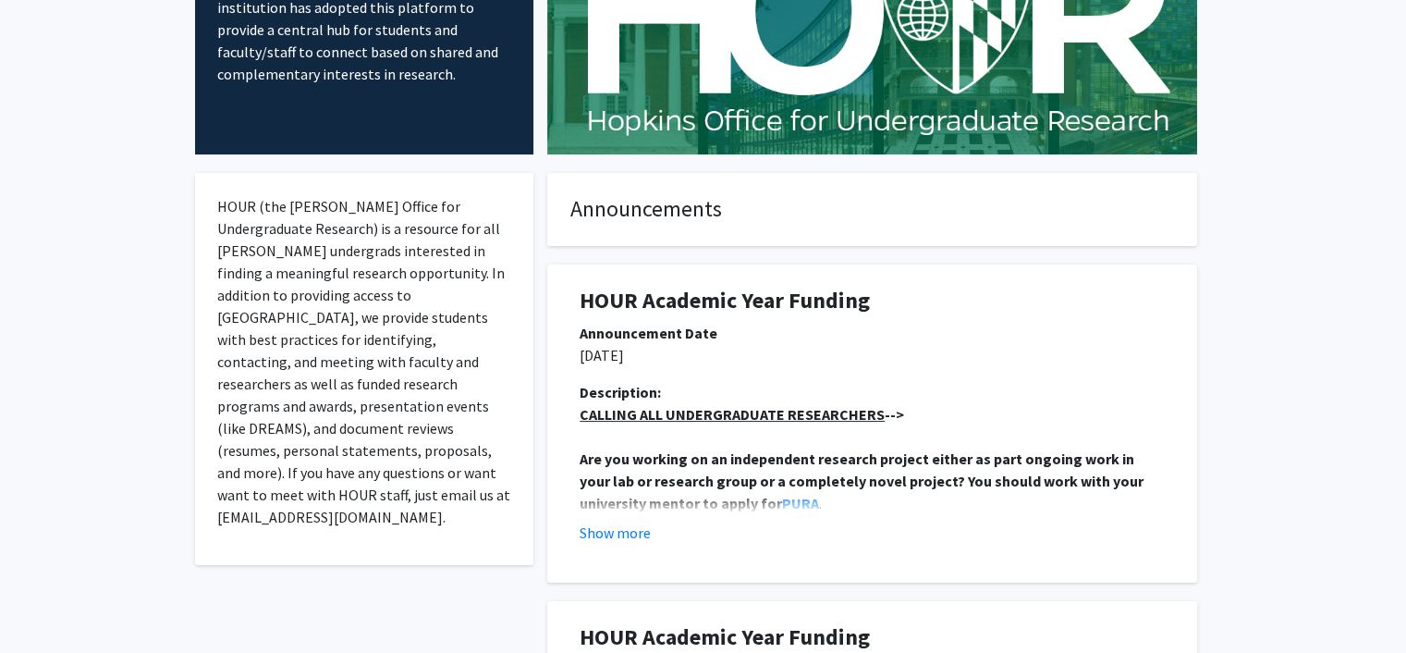
scroll to position [215, 0]
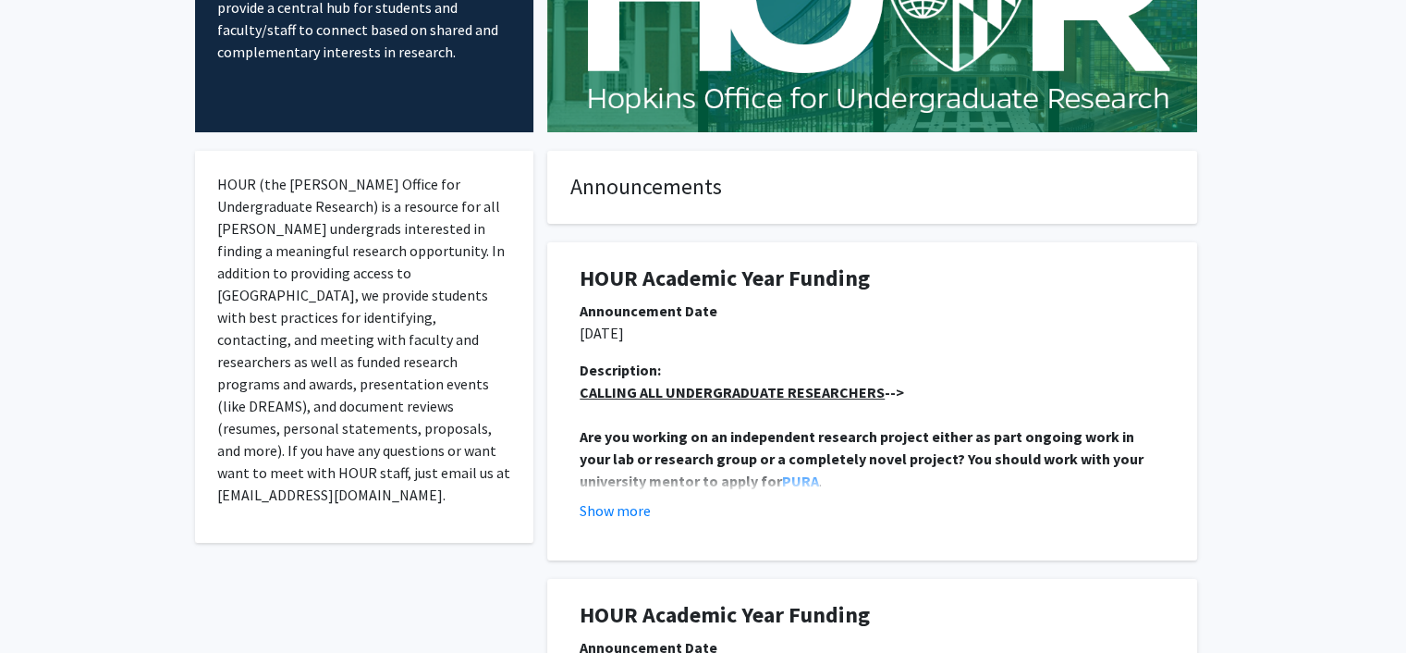
click at [737, 489] on p "Are you working on an independent research project either as part ongoing work …" at bounding box center [872, 458] width 585 height 67
click at [633, 511] on button "Show more" at bounding box center [615, 510] width 71 height 22
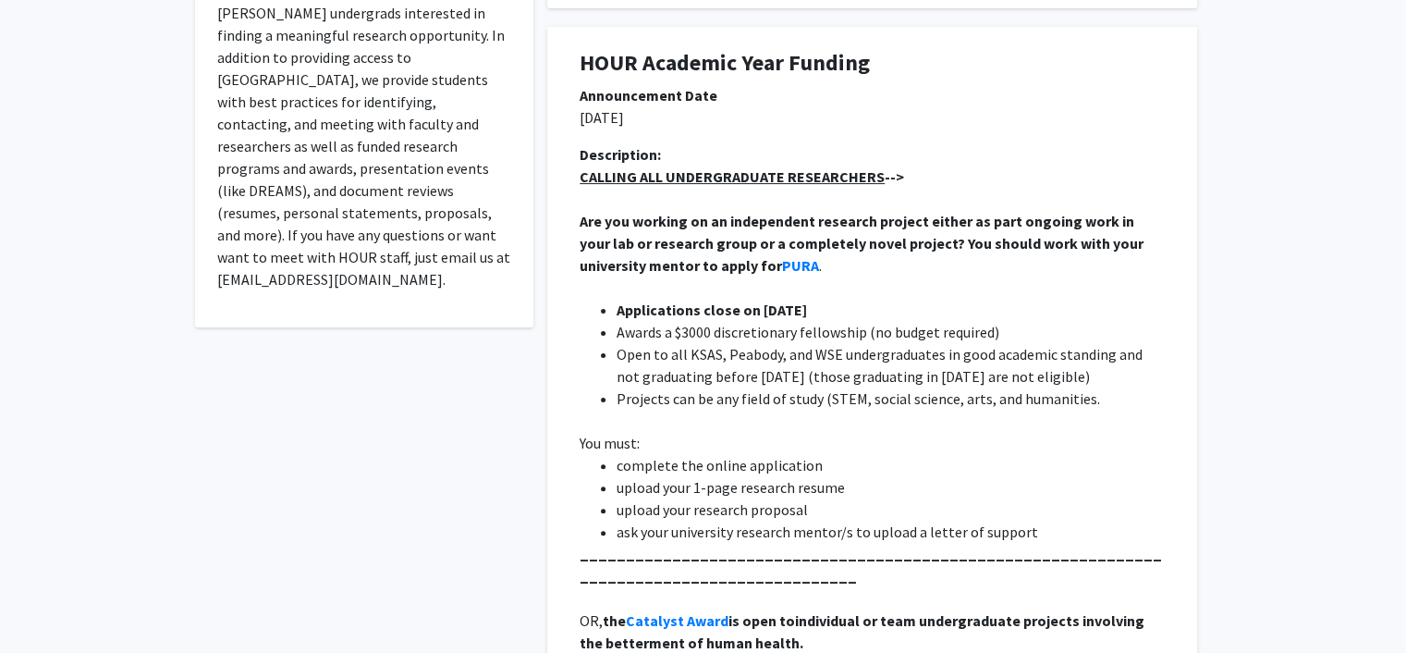
scroll to position [647, 0]
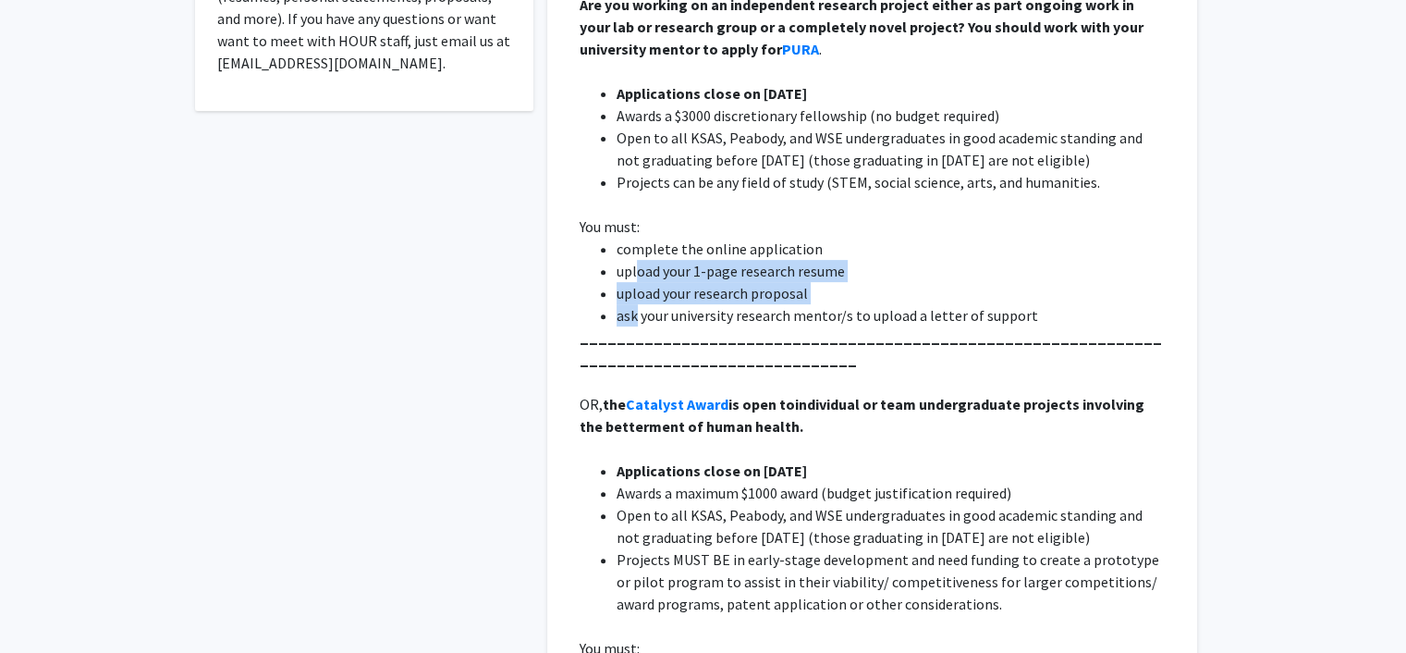
drag, startPoint x: 636, startPoint y: 267, endPoint x: 638, endPoint y: 313, distance: 46.3
click at [638, 313] on ul "complete the online application upload your 1-page research resume upload your …" at bounding box center [872, 282] width 585 height 89
click at [693, 336] on strong "_______________________________________________________________________________…" at bounding box center [871, 348] width 583 height 41
